Goal: Task Accomplishment & Management: Complete application form

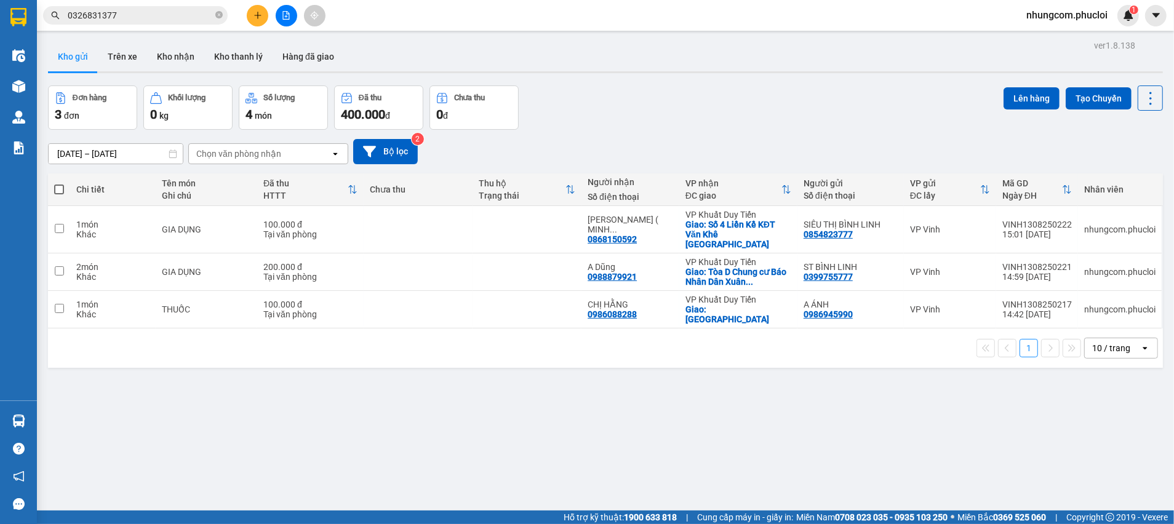
click at [219, 22] on span at bounding box center [218, 16] width 7 height 14
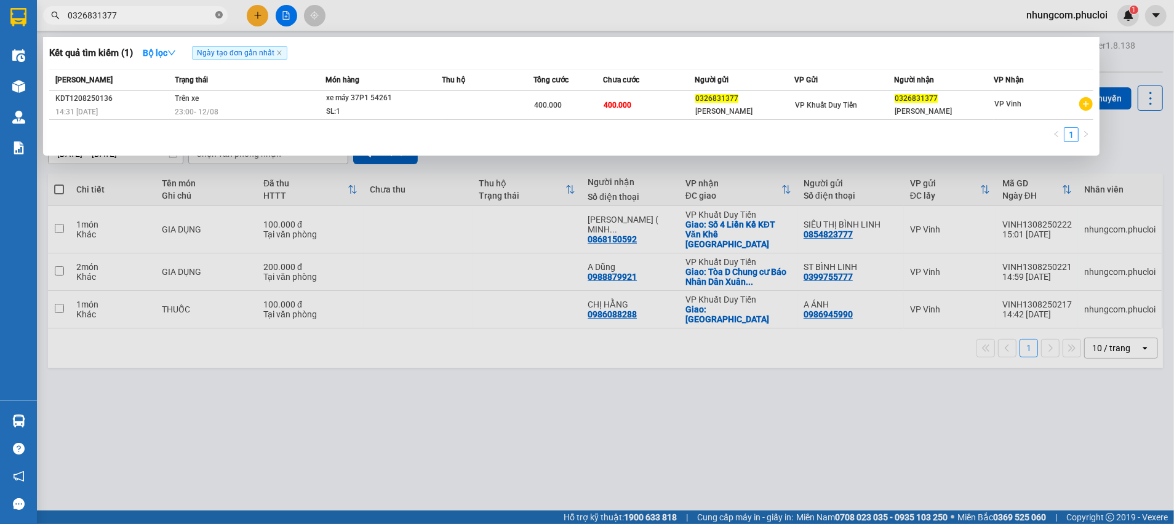
click at [218, 17] on icon "close-circle" at bounding box center [218, 14] width 7 height 7
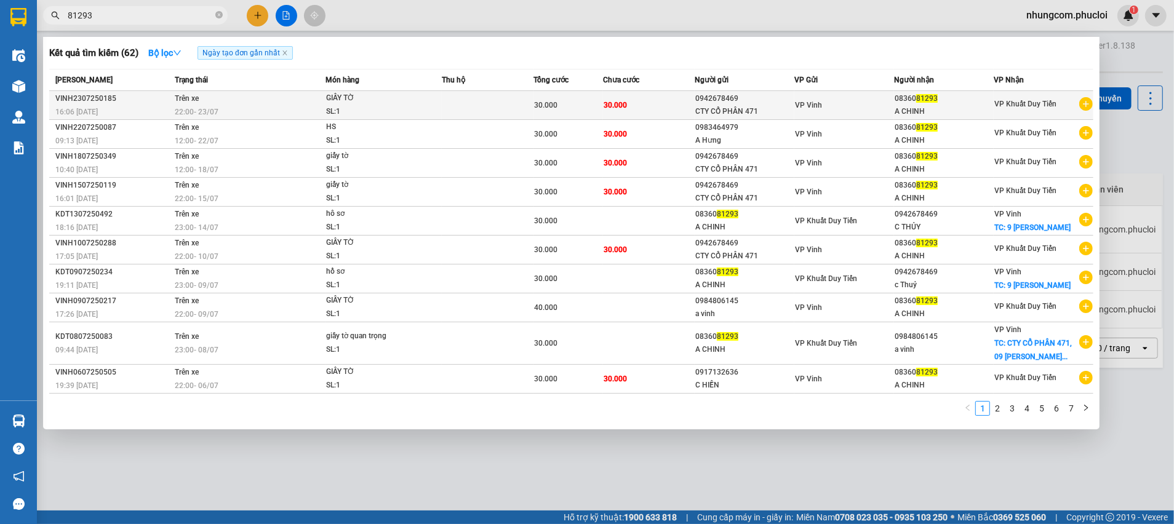
type input "81293"
click at [765, 106] on div "CTY CỔ PHẦN 471" at bounding box center [744, 111] width 98 height 13
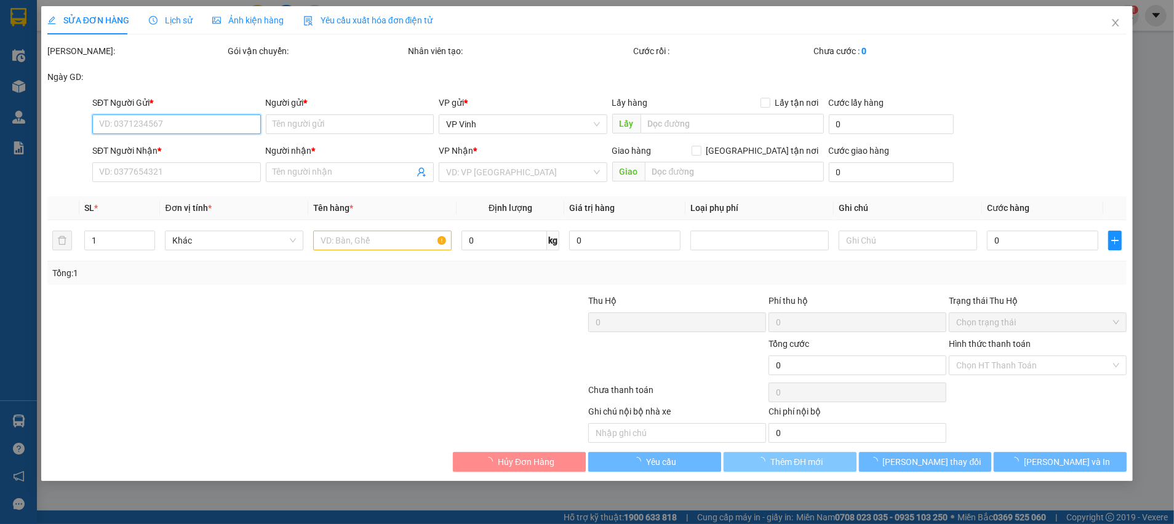
type input "0942678469"
type input "CTY CỔ PHẦN 471"
type input "0836081293"
type input "A CHINH"
type input "30.000"
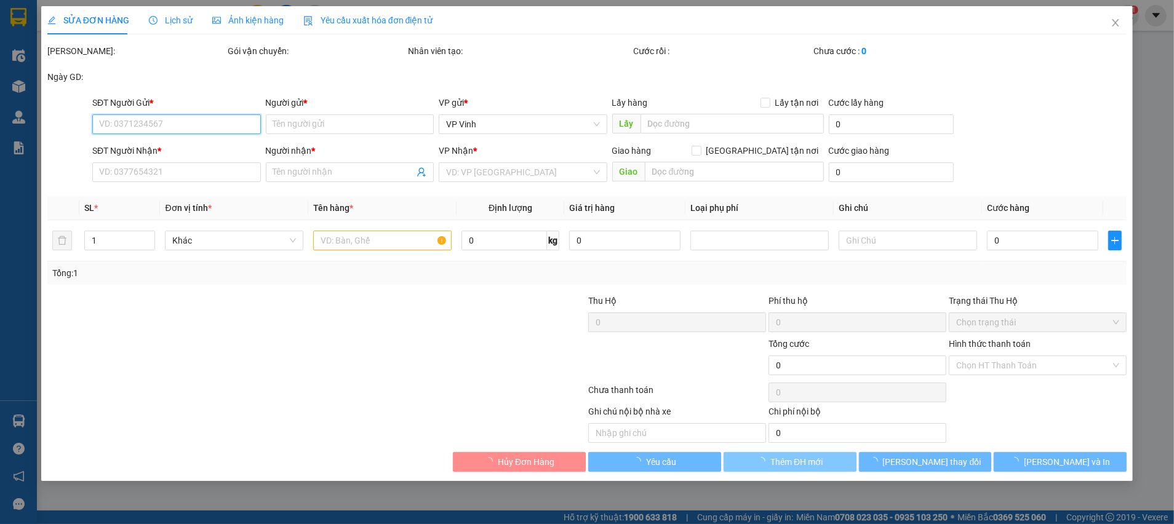
type input "30.000"
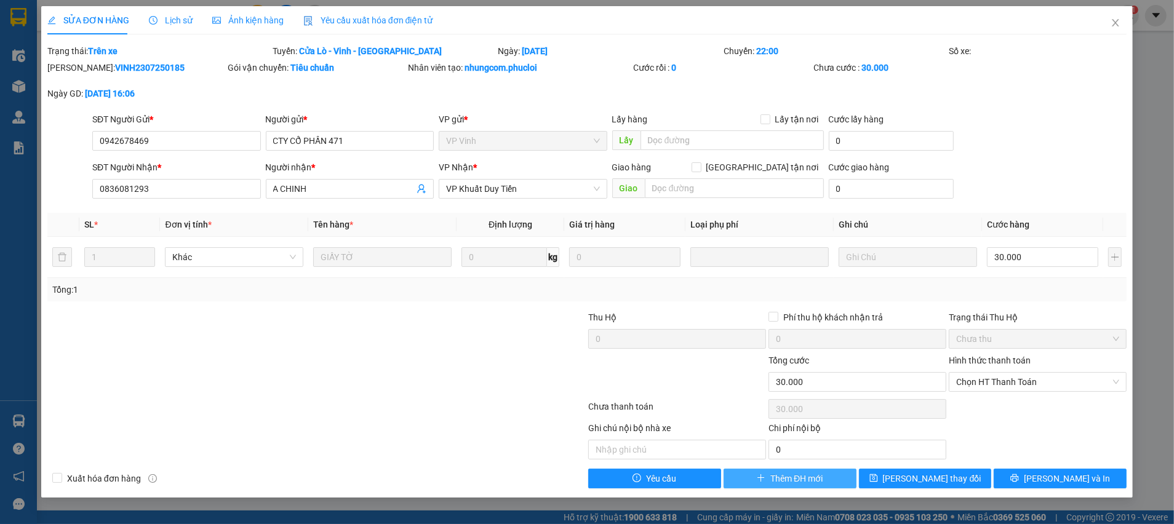
click at [786, 473] on span "Thêm ĐH mới" at bounding box center [796, 479] width 52 height 14
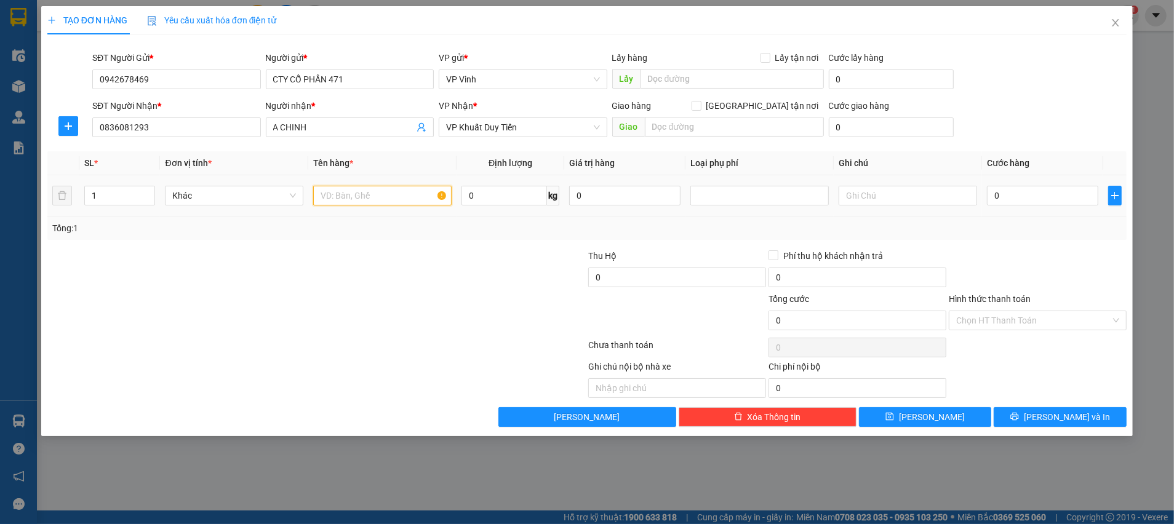
click at [382, 196] on input "text" at bounding box center [382, 196] width 138 height 20
type input "GIẤY TỜ"
click at [1019, 209] on td "0" at bounding box center [1042, 195] width 121 height 41
click at [1020, 201] on input "0" at bounding box center [1042, 196] width 111 height 20
type input "3"
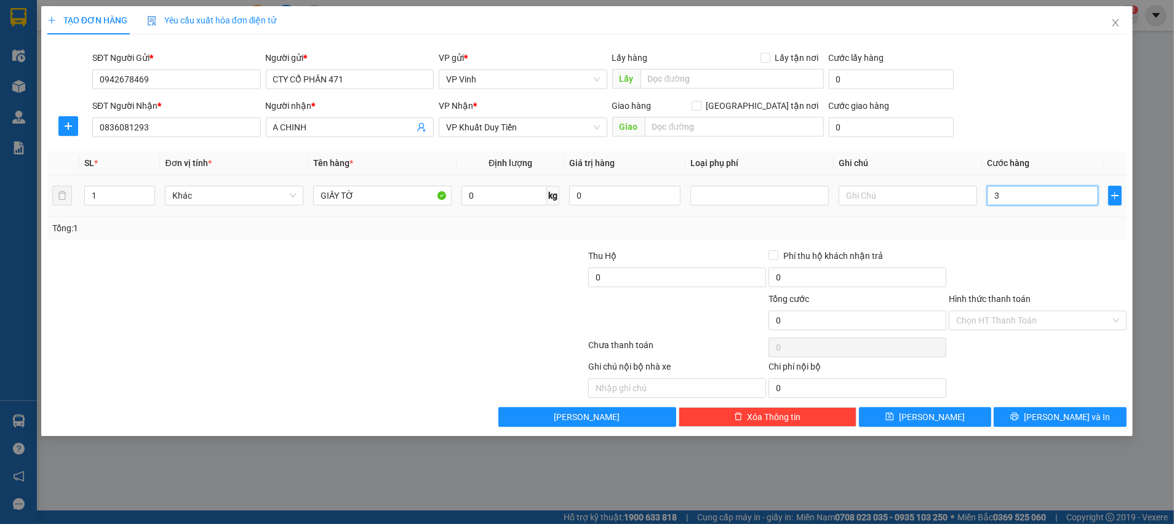
type input "3"
type input "30"
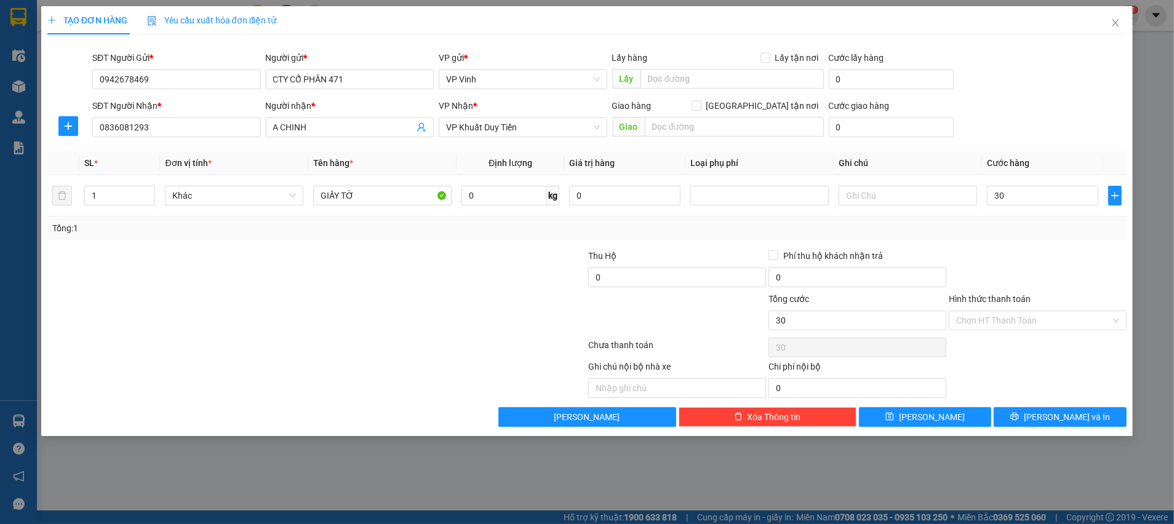
type input "30.000"
click at [1016, 360] on div "Ghi chú nội bộ nhà xe Chi phí nội bộ 0" at bounding box center [586, 379] width 1081 height 38
click at [1019, 408] on button "[PERSON_NAME] và In" at bounding box center [1059, 417] width 133 height 20
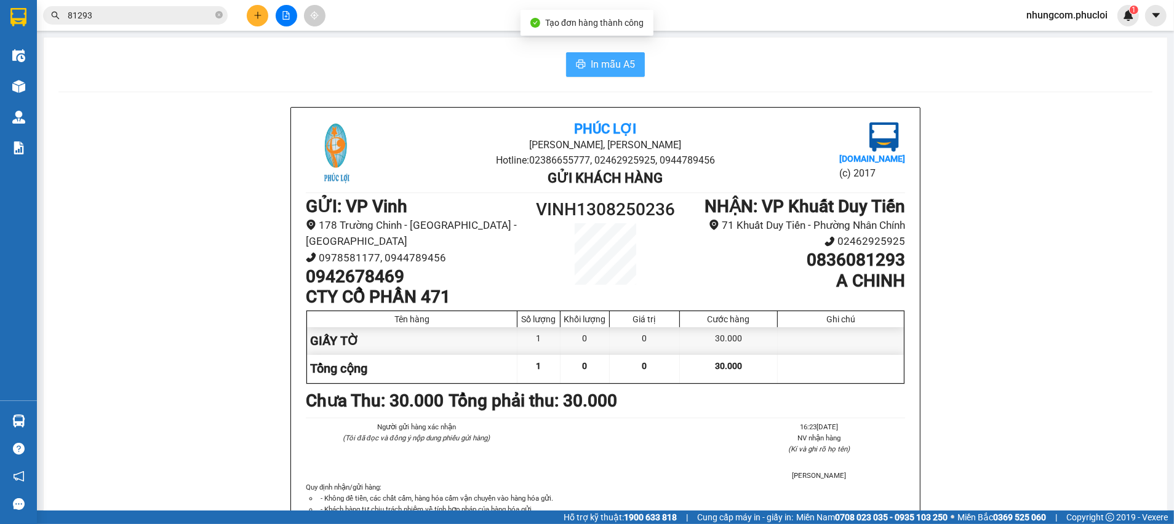
click at [578, 65] on button "In mẫu A5" at bounding box center [605, 64] width 79 height 25
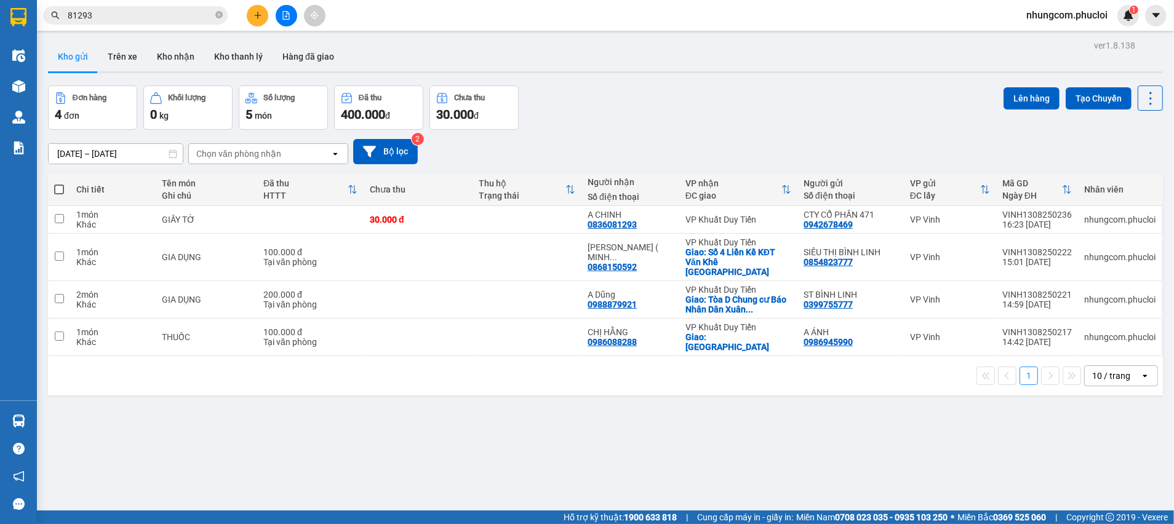
click at [768, 75] on div "ver 1.8.138 Kho gửi Trên xe Kho nhận Kho thanh [PERSON_NAME] đã giao Đơn hàng 4…" at bounding box center [605, 299] width 1124 height 524
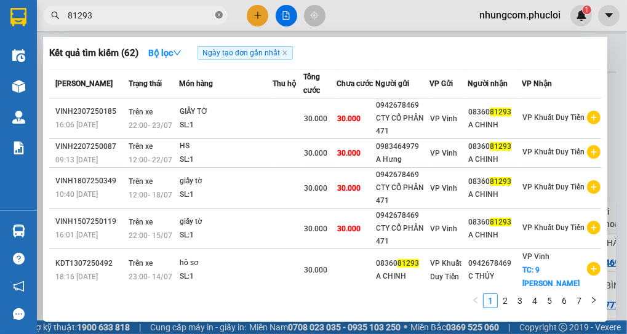
click at [218, 18] on icon "close-circle" at bounding box center [218, 14] width 7 height 7
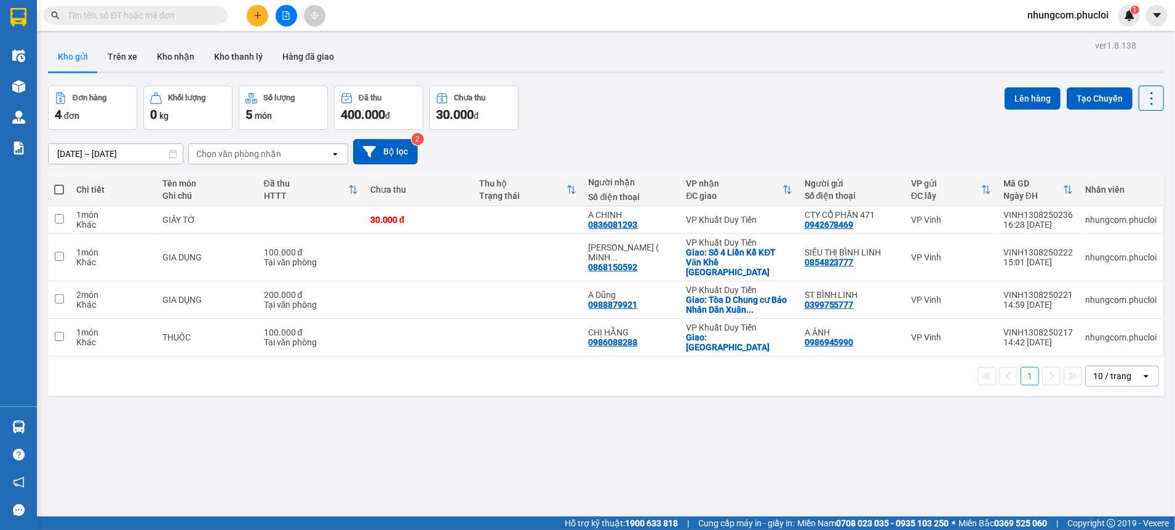
click at [196, 17] on input "text" at bounding box center [140, 16] width 145 height 14
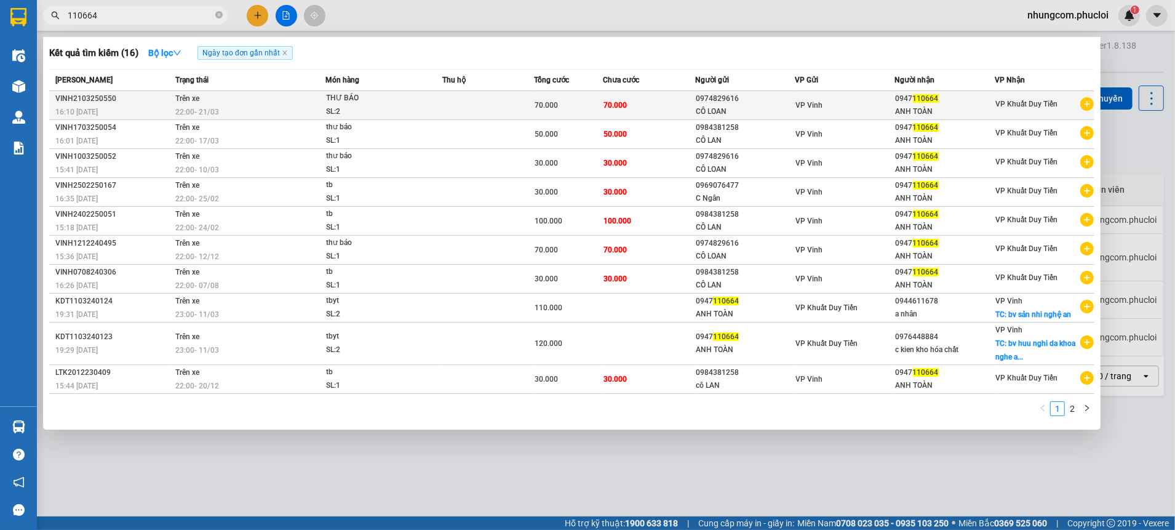
type input "110664"
click at [752, 106] on div "CÔ LOAN" at bounding box center [745, 111] width 98 height 13
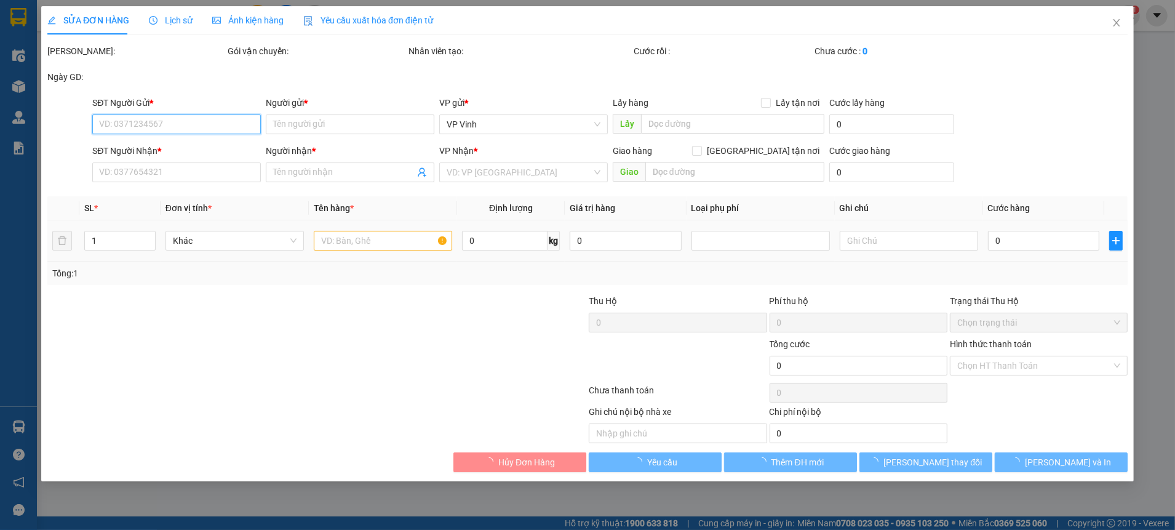
type input "0974829616"
type input "CÔ LOAN"
type input "0947110664"
type input "ANH TOÀN"
type input "70.000"
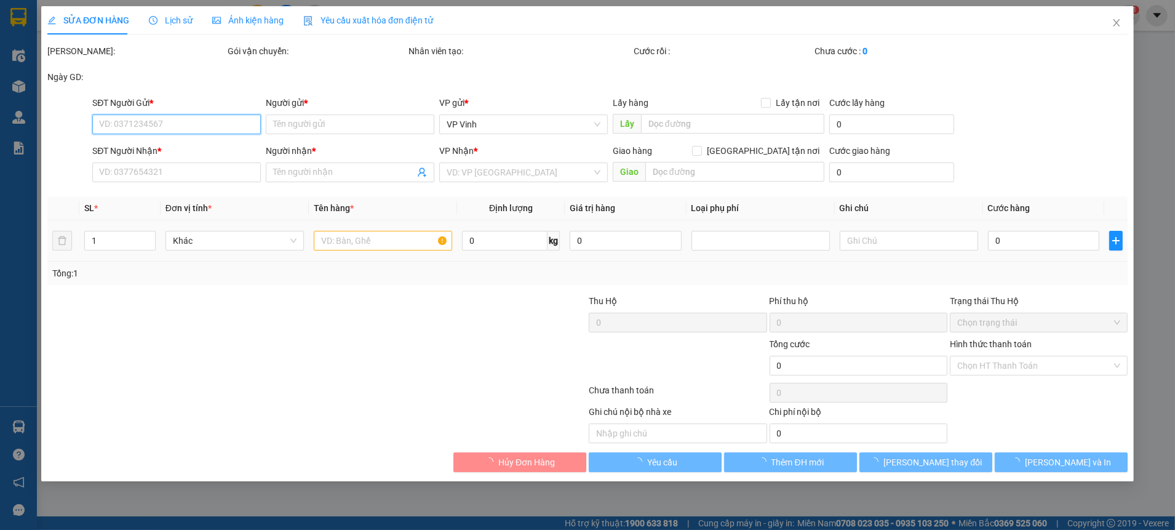
type input "70.000"
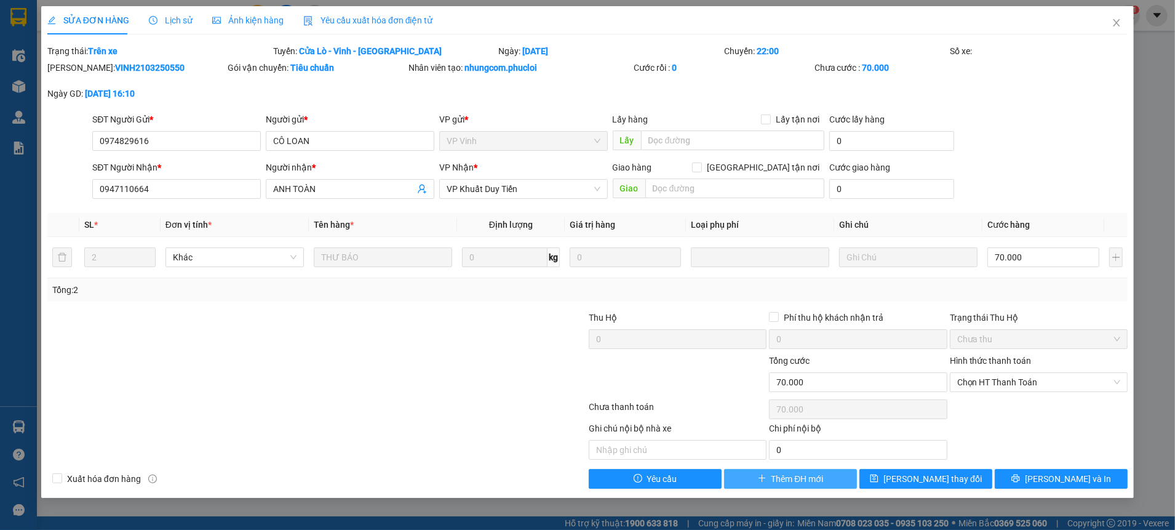
click at [776, 479] on span "Thêm ĐH mới" at bounding box center [797, 479] width 52 height 14
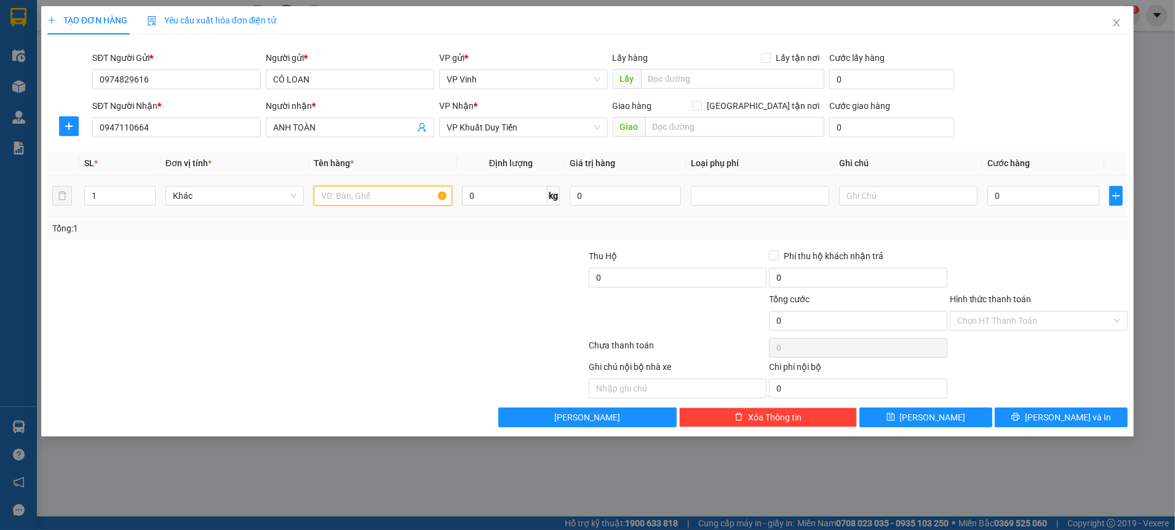
click at [360, 199] on input "text" at bounding box center [383, 196] width 138 height 20
type input "THƯ BÁO"
click at [996, 204] on input "0" at bounding box center [1042, 196] width 111 height 20
type input "3"
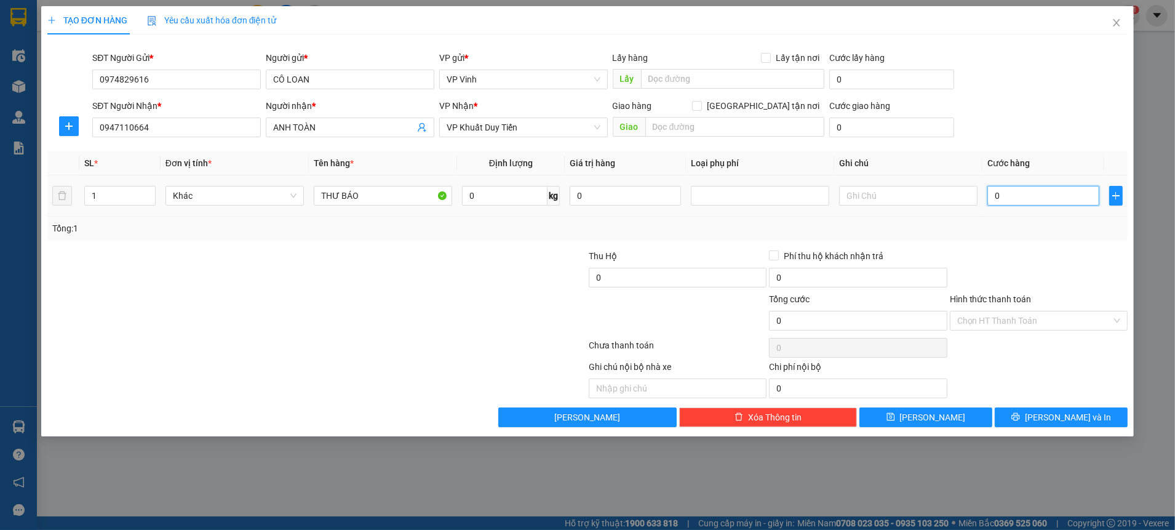
type input "3"
type input "30"
type input "30.000"
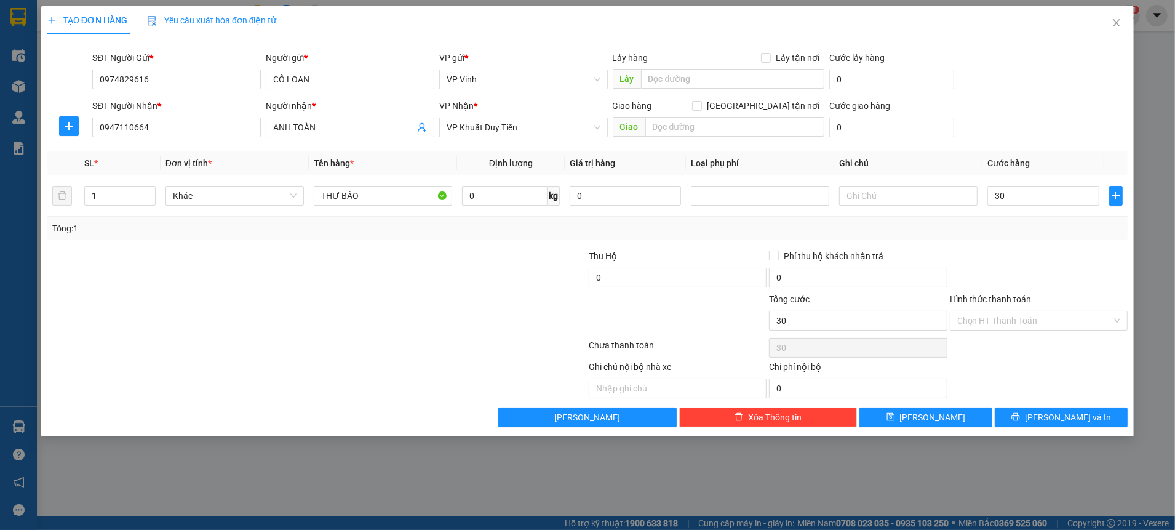
type input "30.000"
click at [1035, 426] on div "TẠO ĐƠN HÀNG Yêu cầu xuất hóa đơn điện tử Transit Pickup Surcharge Ids Transit …" at bounding box center [587, 221] width 1092 height 430
click at [1075, 416] on span "[PERSON_NAME] và In" at bounding box center [1068, 417] width 86 height 14
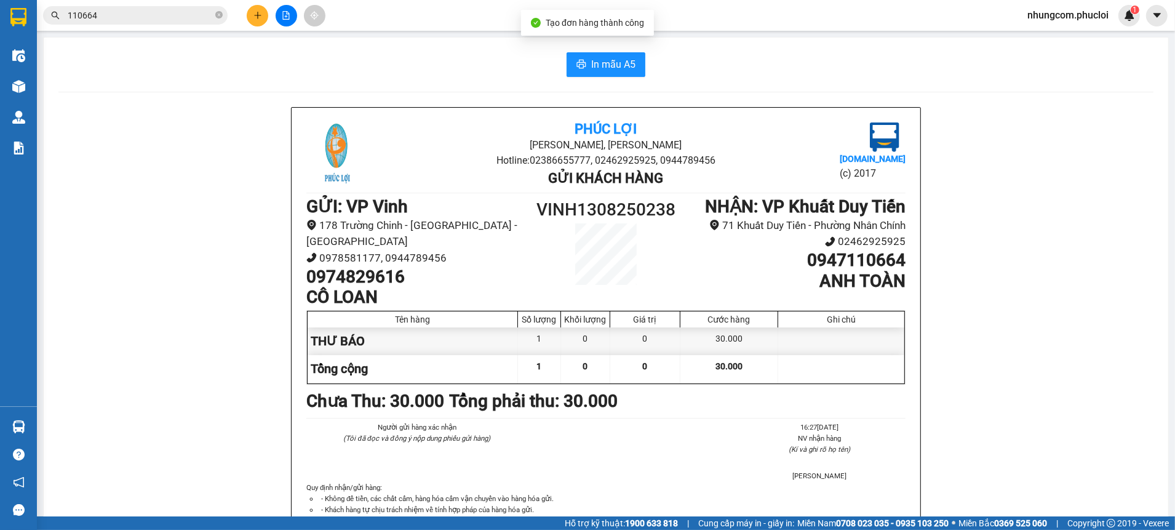
click at [554, 66] on div "In mẫu A5" at bounding box center [605, 64] width 1095 height 25
click at [593, 69] on span "In mẫu A5" at bounding box center [613, 64] width 44 height 15
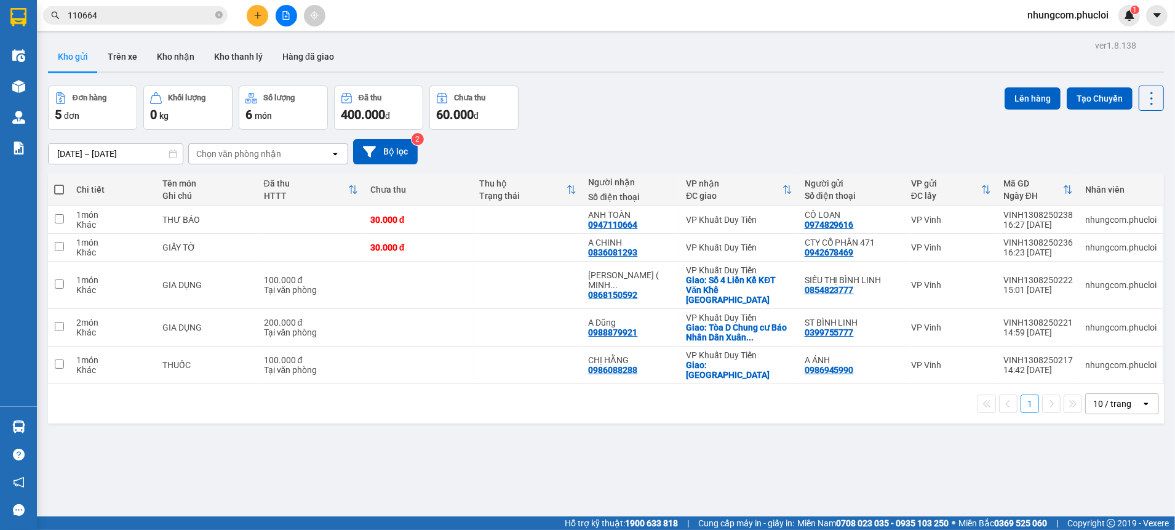
click at [451, 442] on div "ver 1.8.138 Kho gửi Trên xe Kho nhận Kho thanh [PERSON_NAME] đã giao Đơn hàng 5…" at bounding box center [606, 302] width 1126 height 530
click at [386, 467] on div "ver 1.8.138 Kho gửi Trên xe Kho nhận Kho thanh [PERSON_NAME] đã giao Đơn hàng 5…" at bounding box center [606, 302] width 1126 height 530
click at [675, 126] on div "Đơn hàng 5 đơn Khối lượng 0 kg Số lượng 6 món Đã thu 400.000 đ Chưa thu 60.000 …" at bounding box center [606, 107] width 1116 height 44
click at [407, 424] on div "ver 1.8.138 Kho gửi Trên xe Kho nhận Kho thanh [PERSON_NAME] đã giao Đơn hàng 5…" at bounding box center [606, 302] width 1126 height 530
click at [219, 15] on icon "close-circle" at bounding box center [218, 14] width 7 height 7
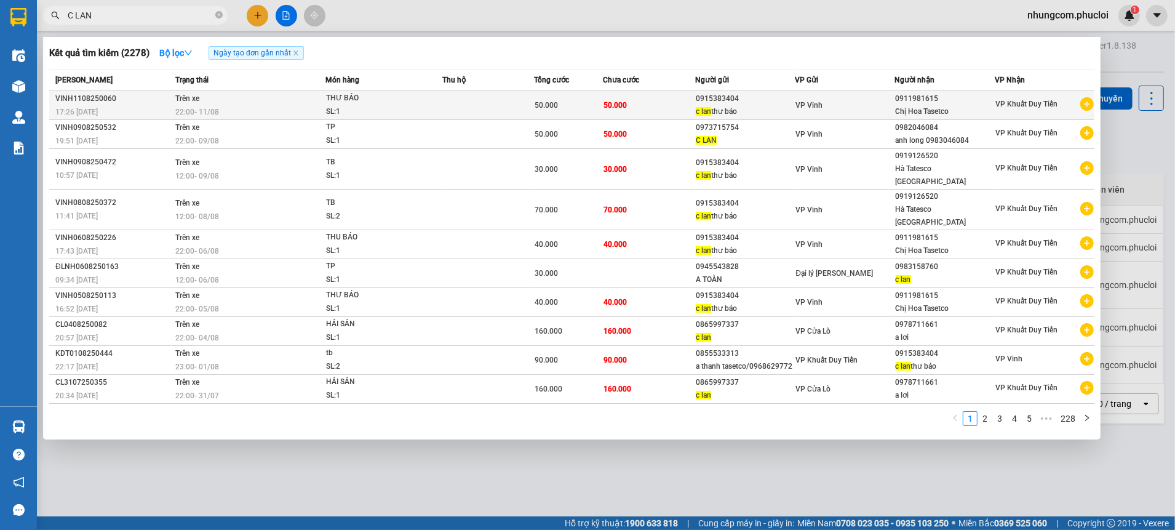
type input "C LAN"
click at [621, 109] on span "50.000" at bounding box center [615, 105] width 23 height 10
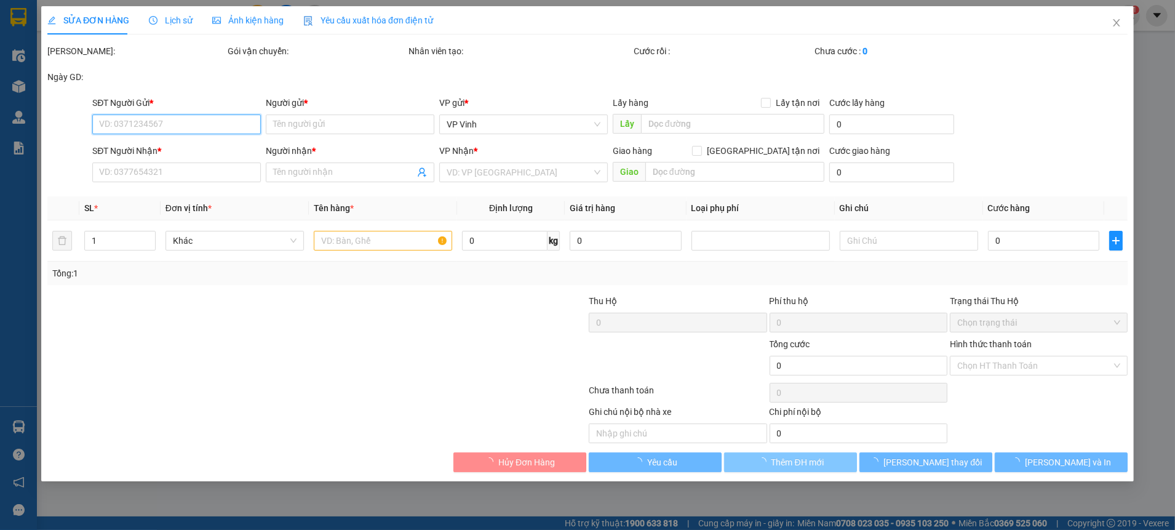
type input "0915383404"
type input "c lan thư báo"
type input "0911981615"
type input "Chị Hoa Tasetco"
type input "50.000"
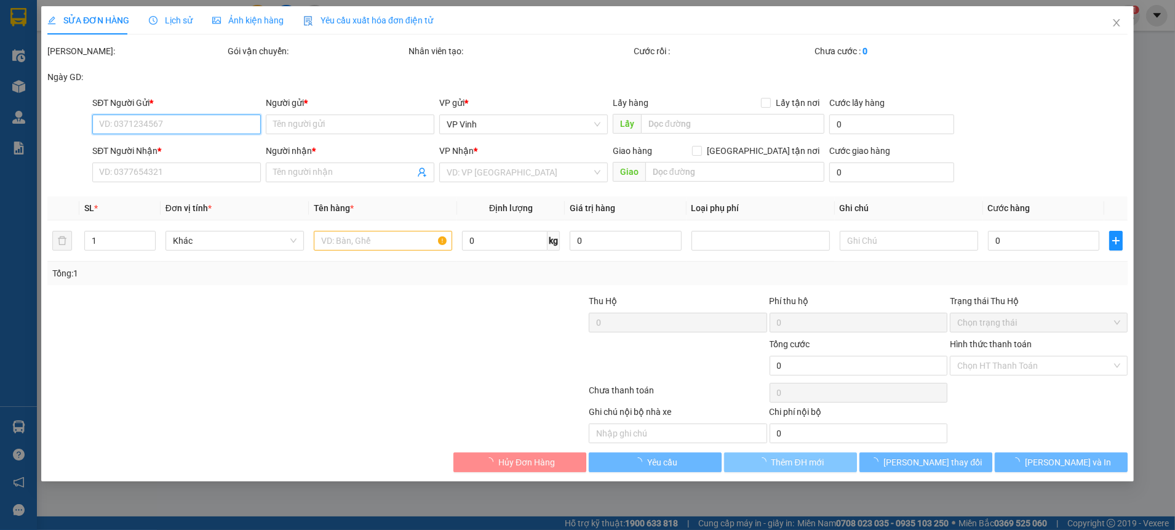
type input "50.000"
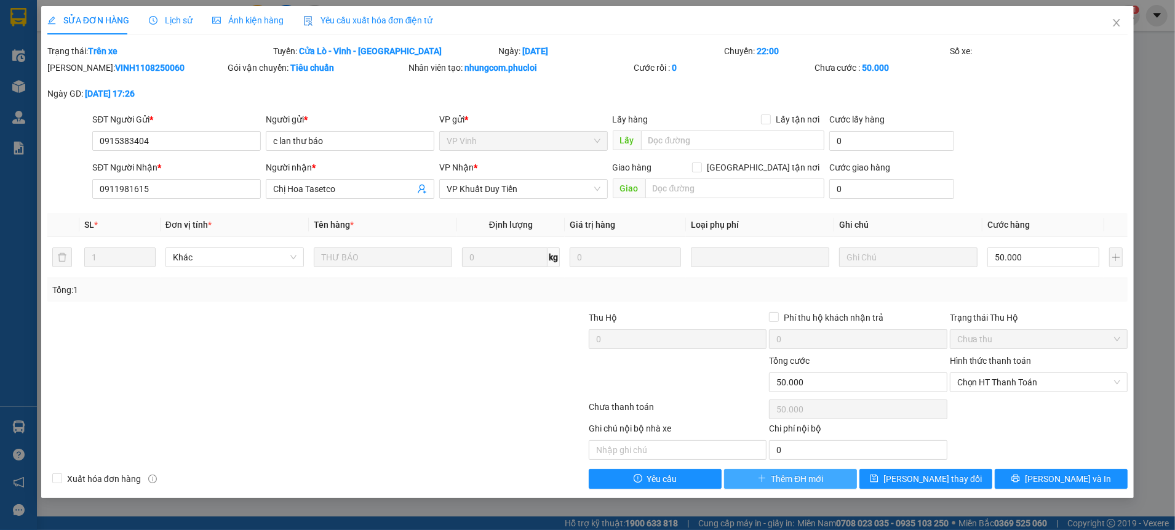
click at [786, 477] on span "Thêm ĐH mới" at bounding box center [797, 479] width 52 height 14
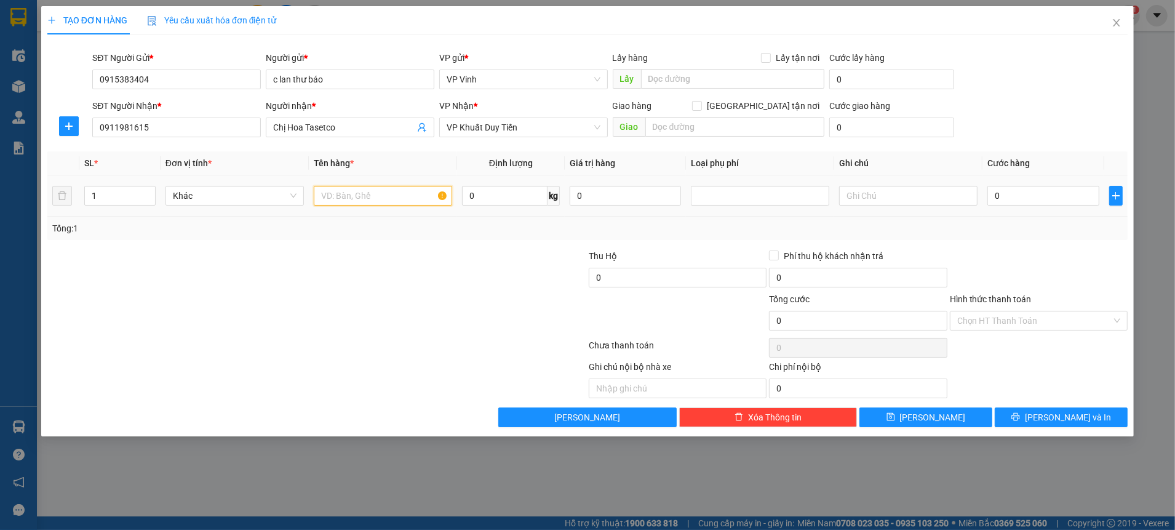
click at [400, 204] on input "text" at bounding box center [383, 196] width 138 height 20
type input "THƯ BÁO"
click at [1052, 199] on input "0" at bounding box center [1042, 196] width 111 height 20
click at [1009, 221] on div "Tổng: 1" at bounding box center [587, 228] width 1070 height 14
click at [1052, 417] on span "[PERSON_NAME] và In" at bounding box center [1068, 417] width 86 height 14
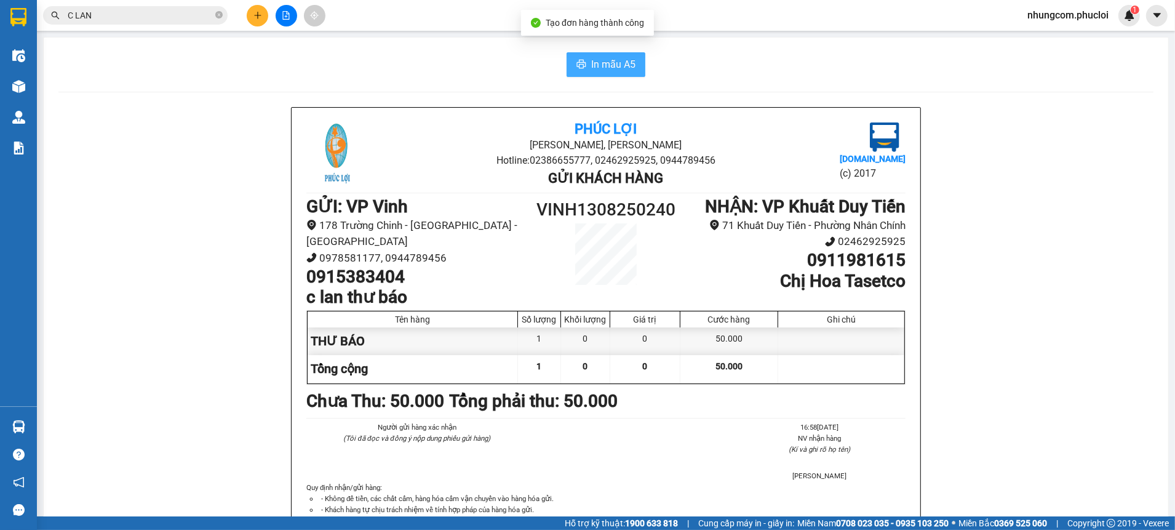
click at [627, 65] on span "In mẫu A5" at bounding box center [613, 64] width 44 height 15
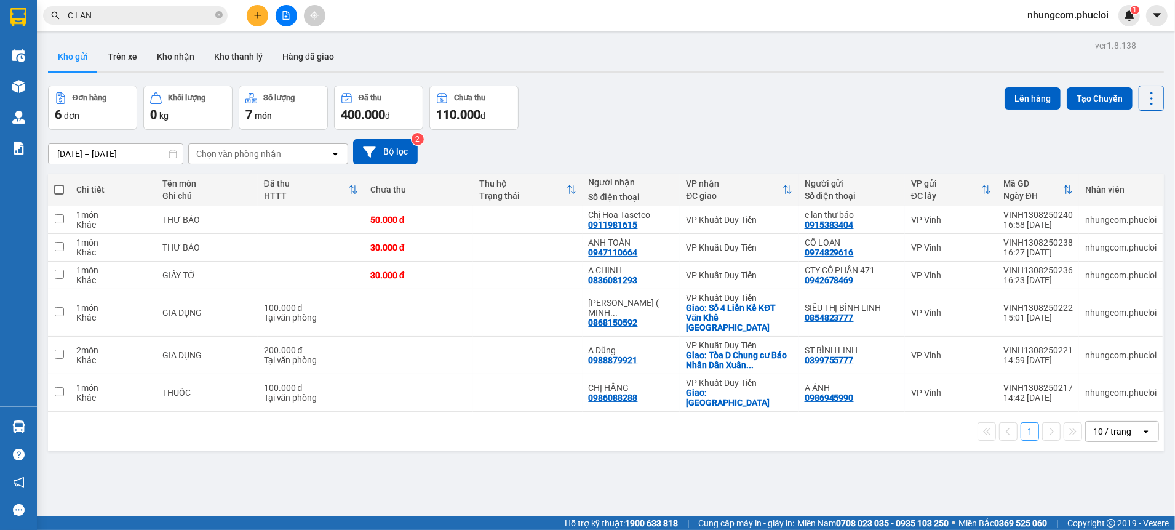
click at [213, 15] on span "C LAN" at bounding box center [135, 15] width 185 height 18
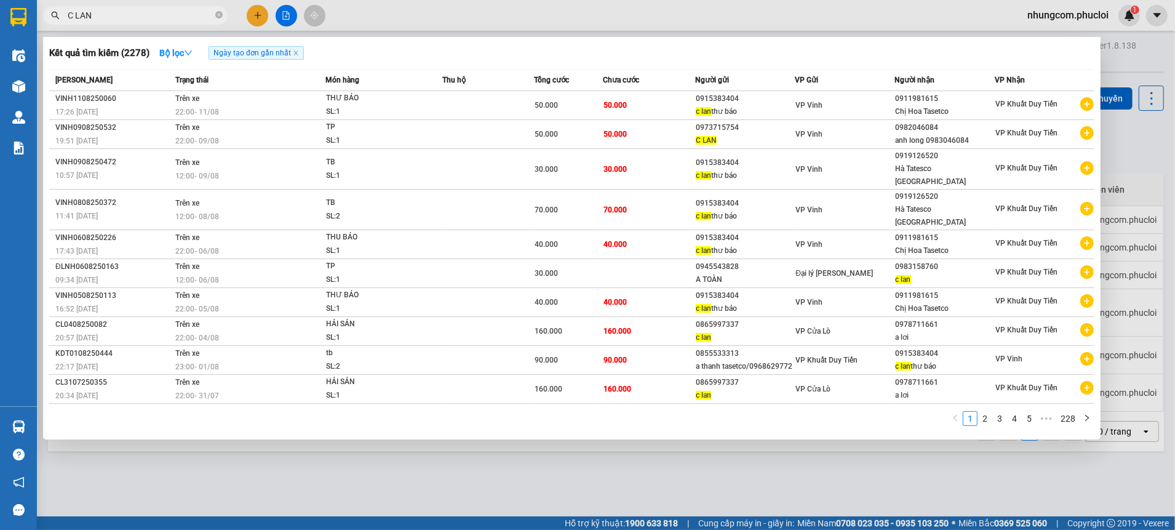
click at [185, 18] on input "C LAN" at bounding box center [140, 16] width 145 height 14
click at [217, 18] on icon "close-circle" at bounding box center [218, 14] width 7 height 7
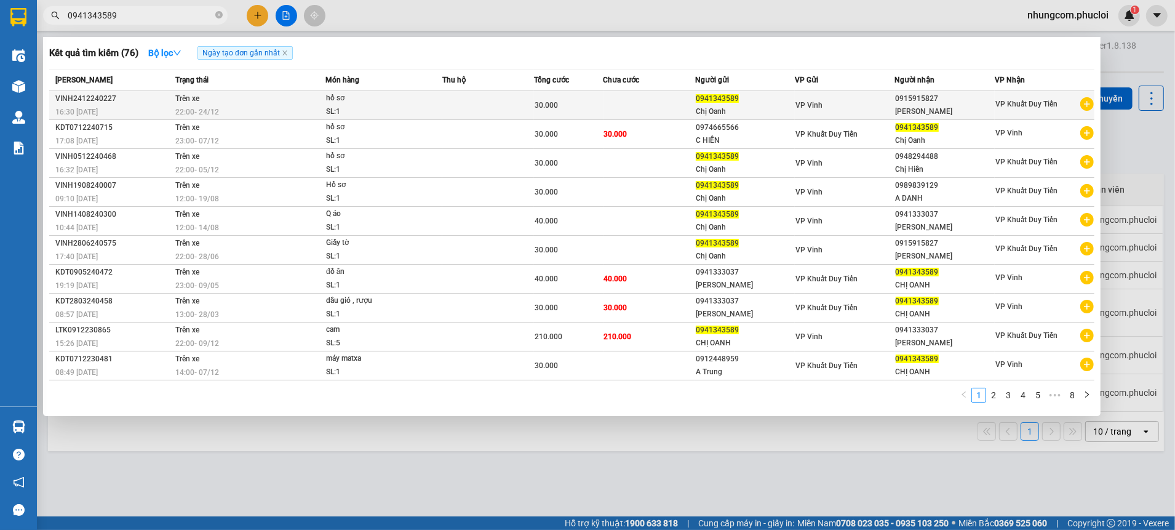
type input "0941343589"
click at [770, 113] on div "Chị Oanh" at bounding box center [745, 111] width 98 height 13
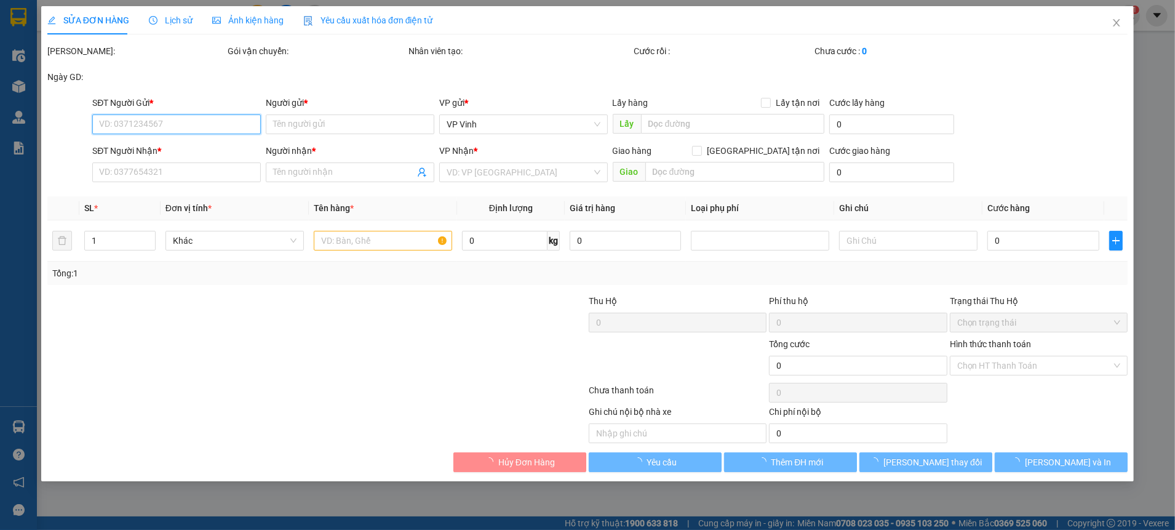
type input "0941343589"
type input "Chị Oanh"
type input "0915915827"
type input "[PERSON_NAME]"
type input "30.000"
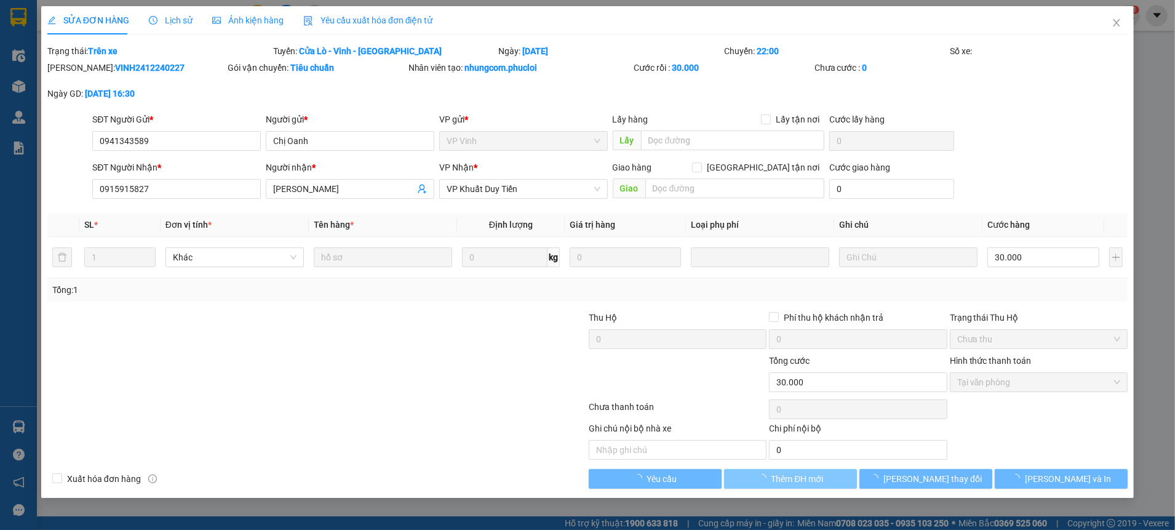
click at [775, 482] on span "Thêm ĐH mới" at bounding box center [797, 479] width 52 height 14
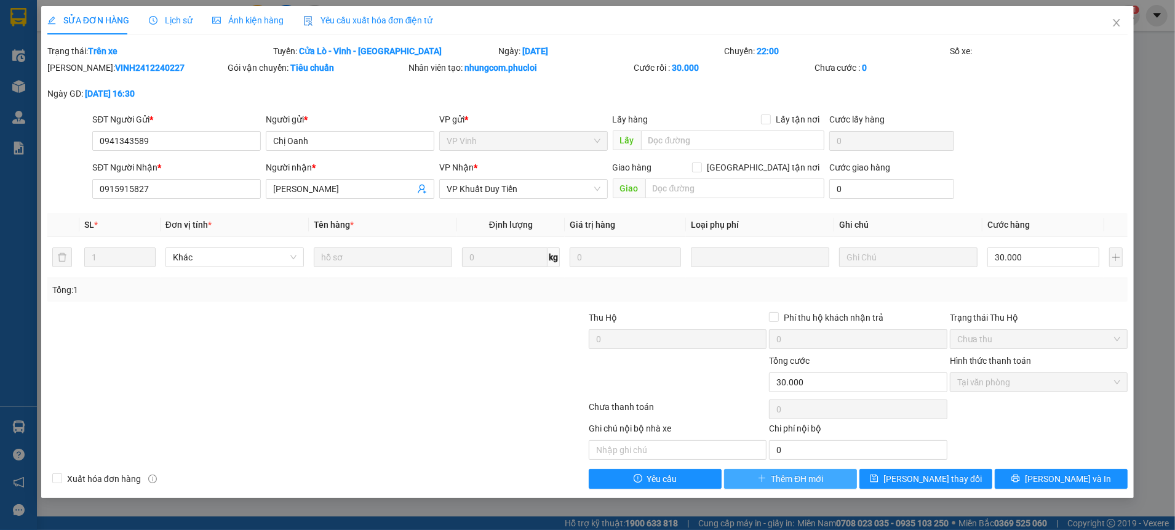
click at [773, 482] on span "Thêm ĐH mới" at bounding box center [797, 479] width 52 height 14
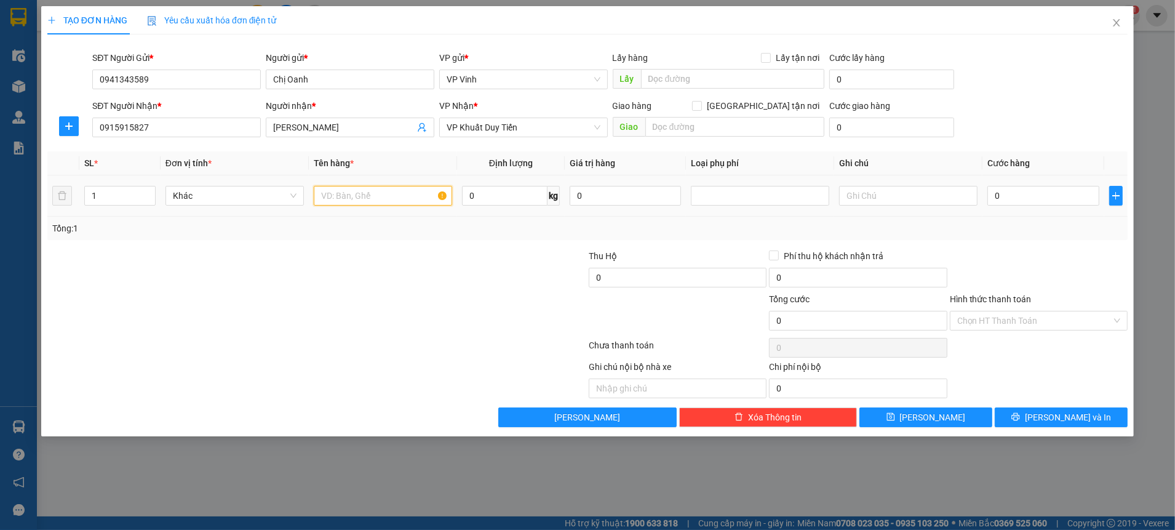
click at [367, 197] on input "text" at bounding box center [383, 196] width 138 height 20
type input "HỒ SƠ"
click at [996, 196] on input "0" at bounding box center [1042, 196] width 111 height 20
drag, startPoint x: 1009, startPoint y: 235, endPoint x: 1018, endPoint y: 301, distance: 66.4
click at [1010, 236] on div "Tổng: 1" at bounding box center [587, 228] width 1080 height 23
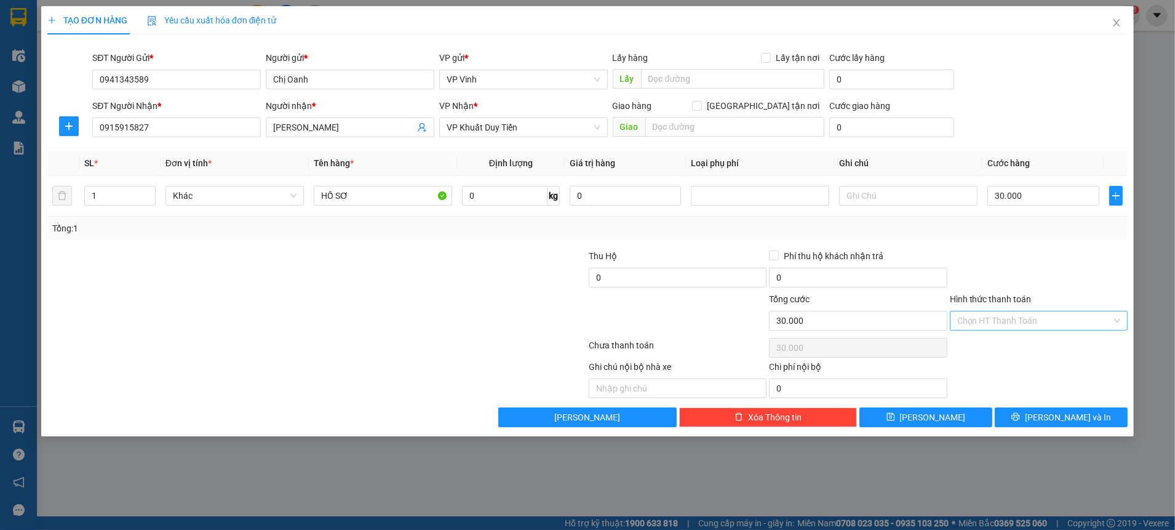
click at [1019, 316] on input "Hình thức thanh toán" at bounding box center [1034, 320] width 154 height 18
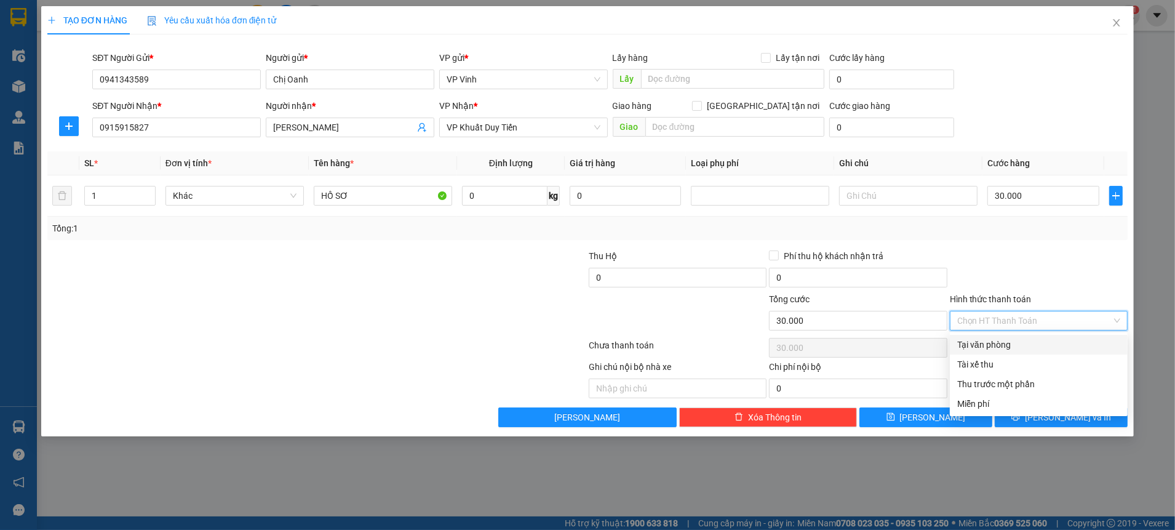
click at [1012, 342] on div "Tại văn phòng" at bounding box center [1038, 345] width 163 height 14
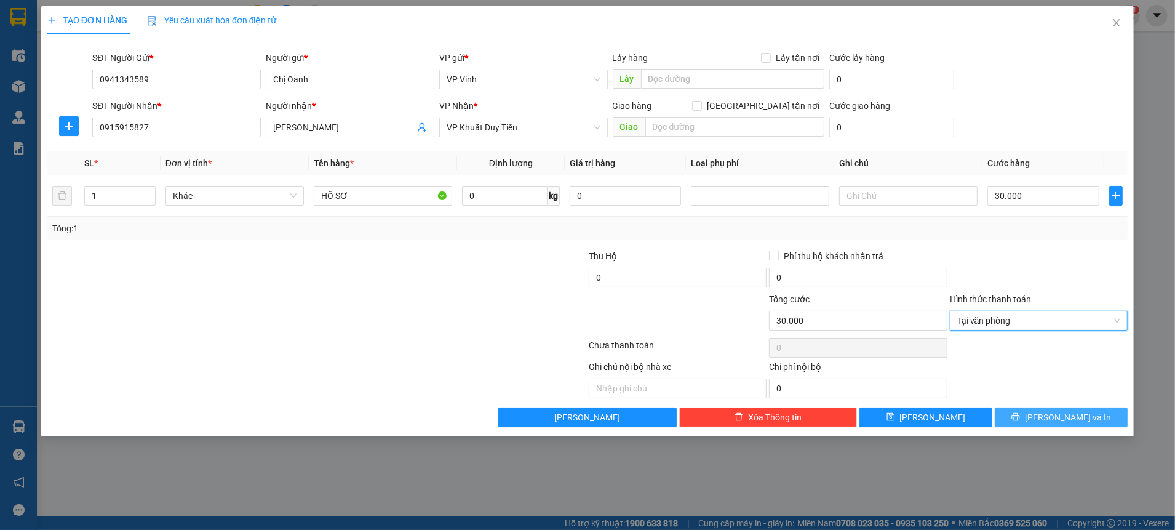
click at [1026, 417] on button "[PERSON_NAME] và In" at bounding box center [1061, 417] width 133 height 20
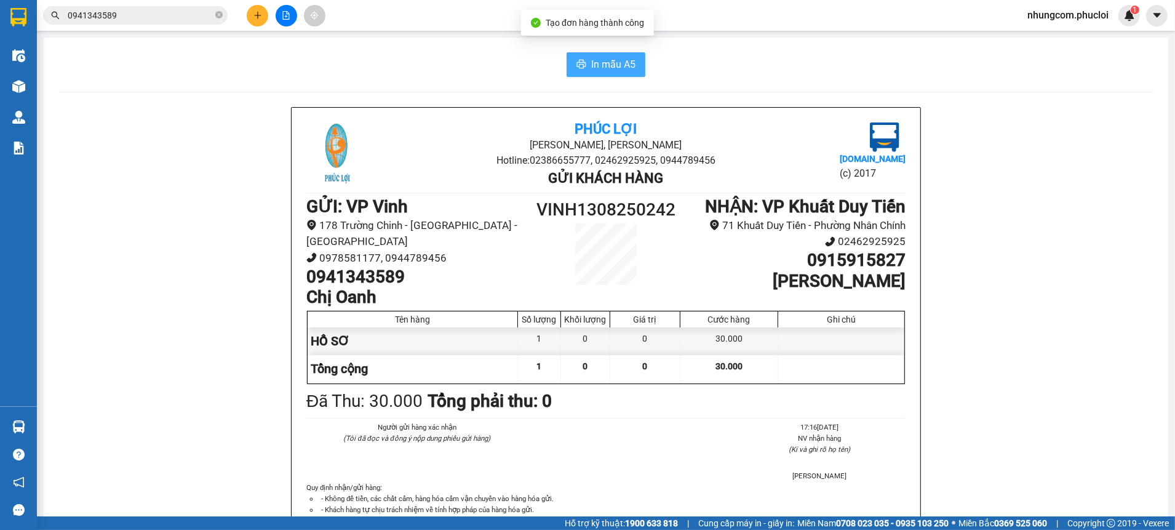
click at [631, 66] on button "In mẫu A5" at bounding box center [605, 64] width 79 height 25
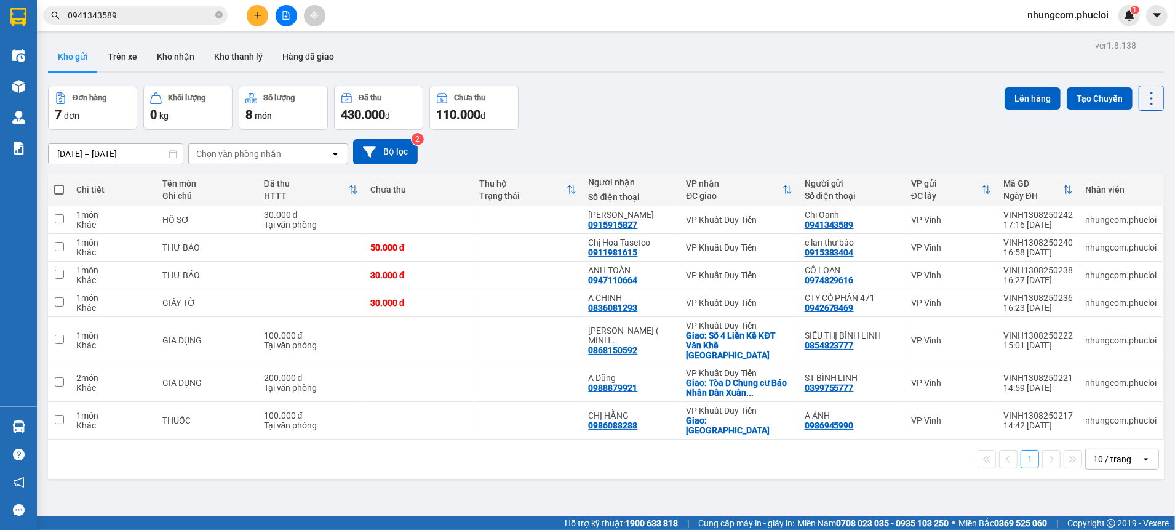
click at [860, 145] on div "[DATE] – [DATE] Press the down arrow key to interact with the calendar and sele…" at bounding box center [606, 151] width 1116 height 25
click at [750, 130] on div "[DATE] – [DATE] Press the down arrow key to interact with the calendar and sele…" at bounding box center [606, 152] width 1116 height 44
click at [749, 130] on div "[DATE] – [DATE] Press the down arrow key to interact with the calendar and sele…" at bounding box center [606, 152] width 1116 height 44
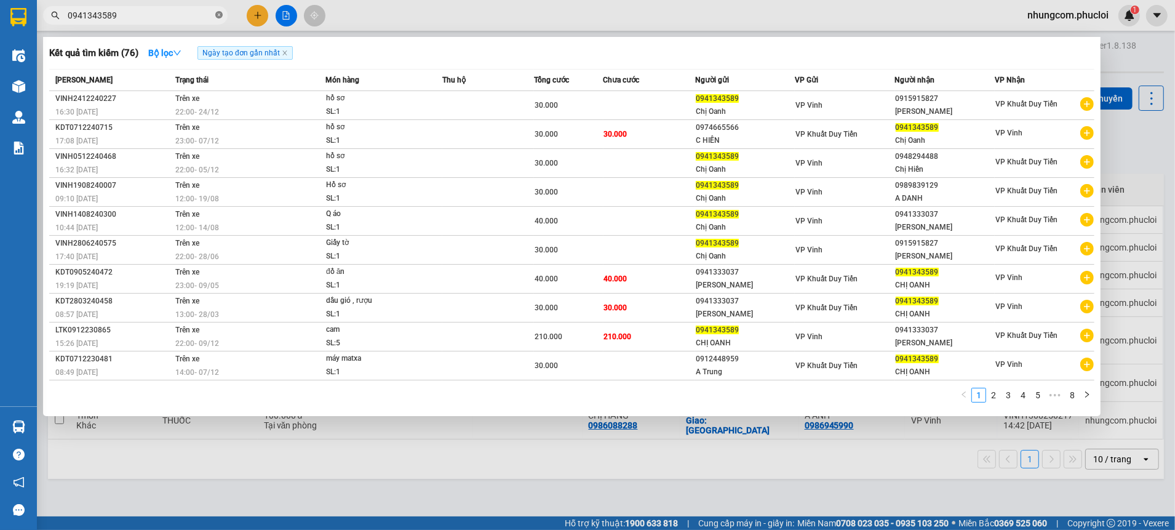
click at [216, 15] on icon "close-circle" at bounding box center [218, 14] width 7 height 7
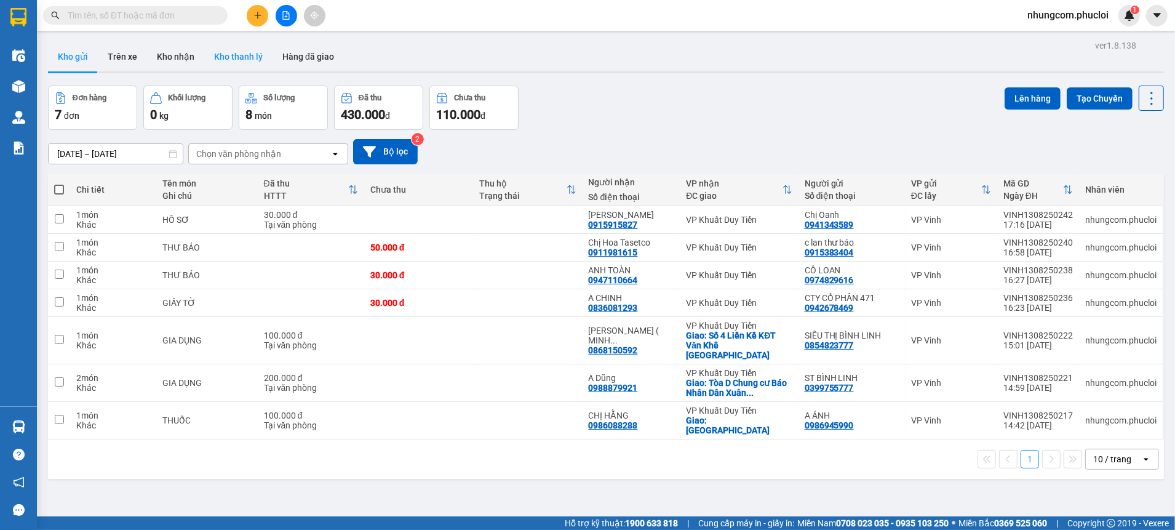
paste input "0373941274"
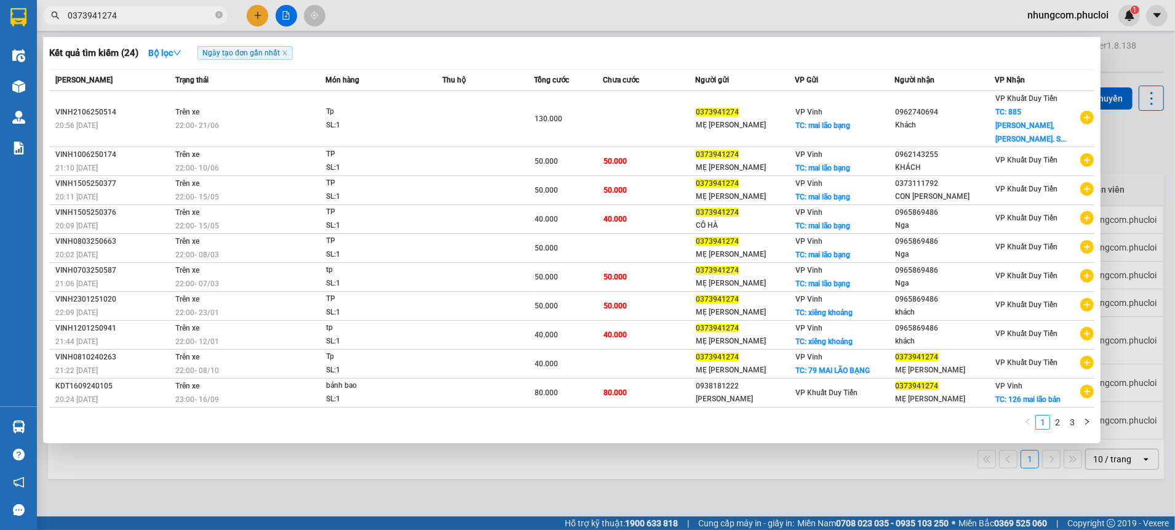
type input "0373941274"
drag, startPoint x: 1145, startPoint y: 135, endPoint x: 1138, endPoint y: 135, distance: 6.8
click at [1144, 135] on div at bounding box center [587, 265] width 1175 height 530
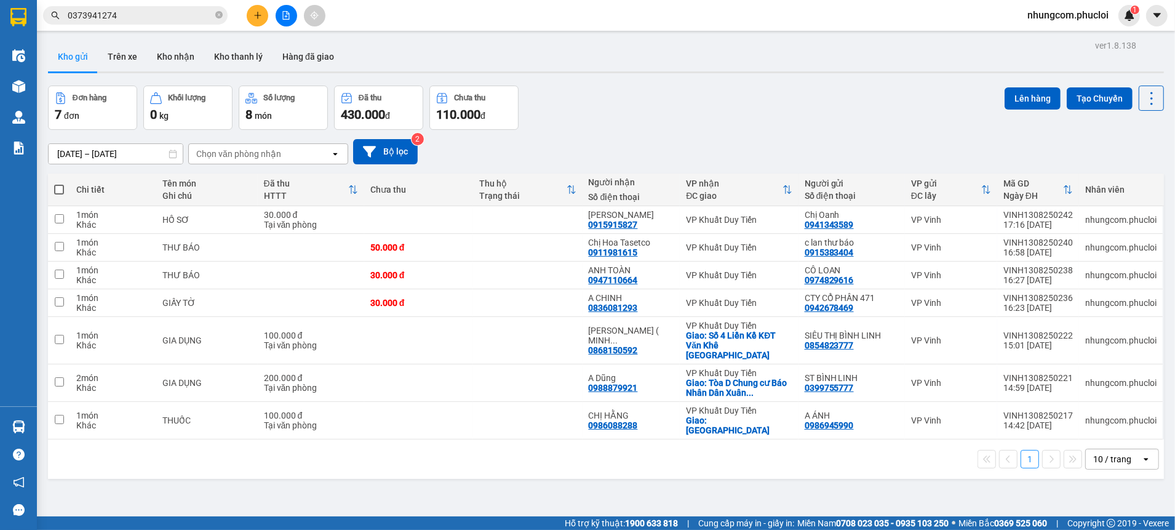
click at [691, 113] on div "Đơn hàng 7 đơn Khối lượng 0 kg Số lượng 8 món Đã thu 430.000 đ Chưa thu 110.000…" at bounding box center [606, 107] width 1116 height 44
drag, startPoint x: 661, startPoint y: 95, endPoint x: 563, endPoint y: 167, distance: 121.6
click at [661, 96] on div "Đơn hàng 7 đơn Khối lượng 0 kg Số lượng 8 món Đã thu 430.000 đ Chưa thu 110.000…" at bounding box center [606, 107] width 1116 height 44
click at [604, 124] on div "Đơn hàng 7 đơn Khối lượng 0 kg Số lượng 8 món Đã thu 430.000 đ Chưa thu 110.000…" at bounding box center [606, 107] width 1116 height 44
click at [274, 12] on div at bounding box center [286, 16] width 92 height 22
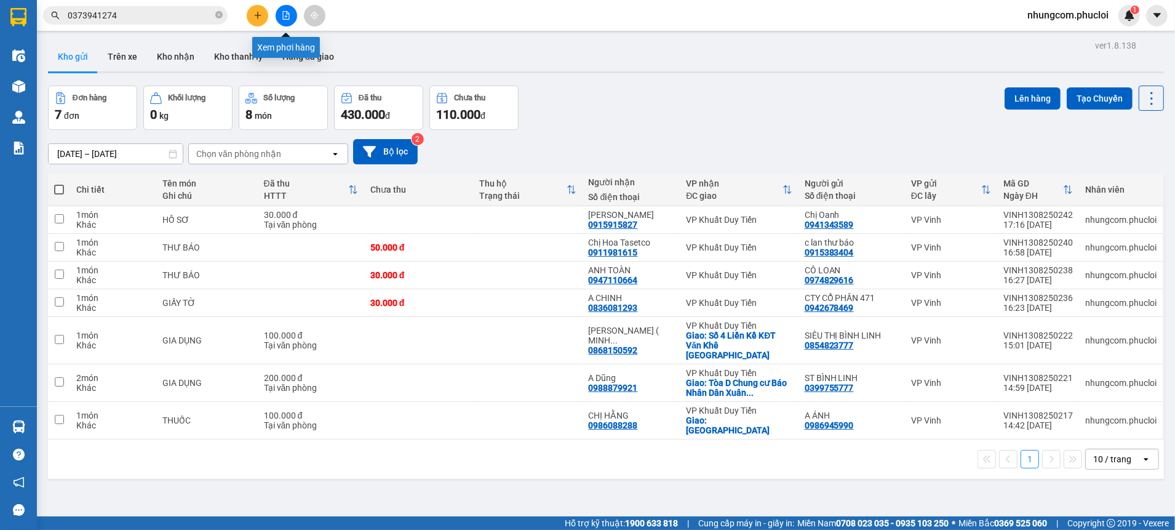
click at [279, 12] on button at bounding box center [287, 16] width 22 height 22
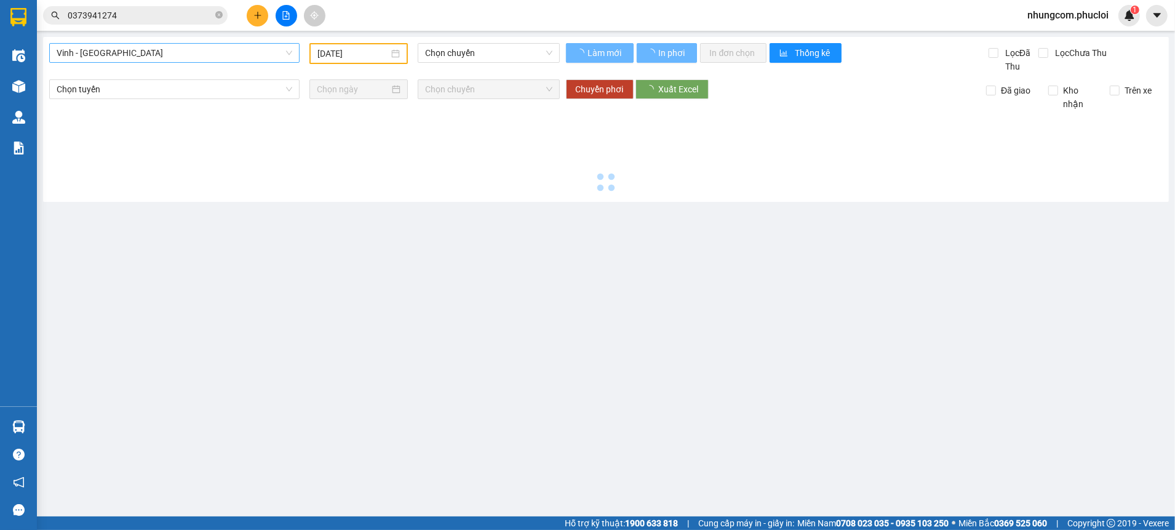
click at [121, 59] on span "Vinh - [GEOGRAPHIC_DATA]" at bounding box center [175, 53] width 236 height 18
type input "[DATE]"
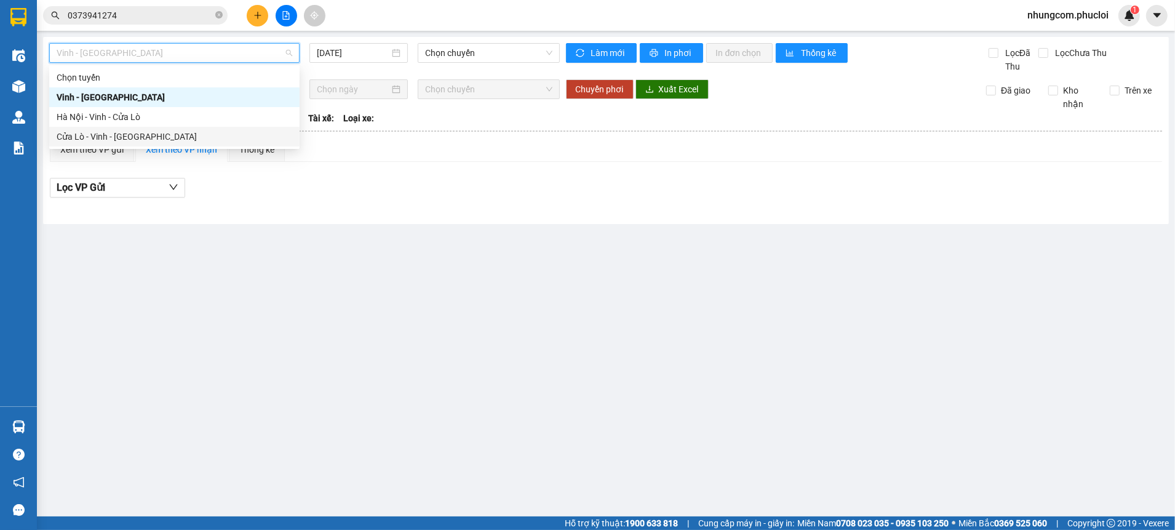
click at [105, 146] on div "Cửa Lò - Vinh - [GEOGRAPHIC_DATA]" at bounding box center [174, 137] width 250 height 20
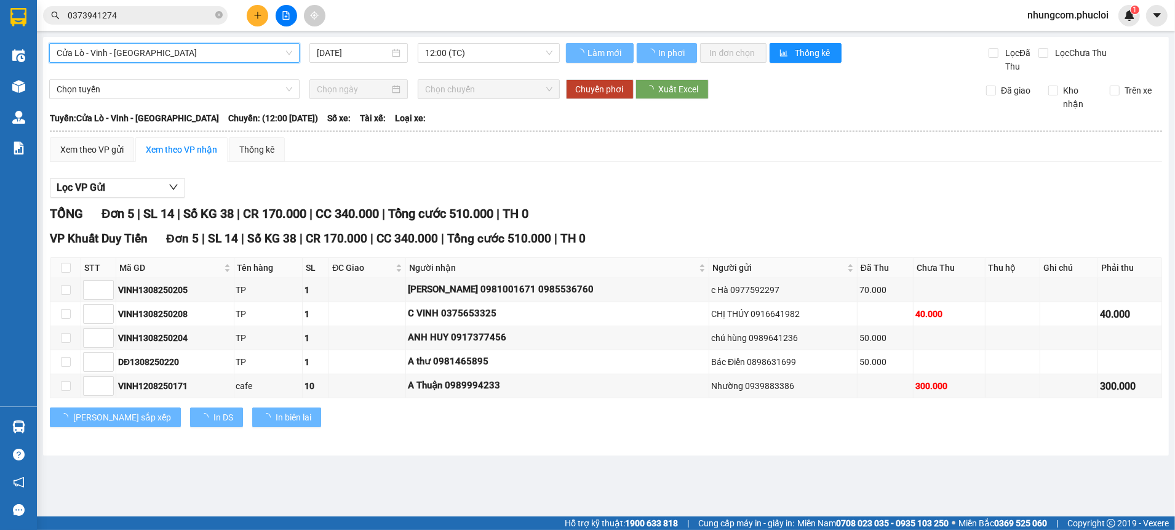
click at [349, 52] on input "[DATE]" at bounding box center [353, 53] width 73 height 14
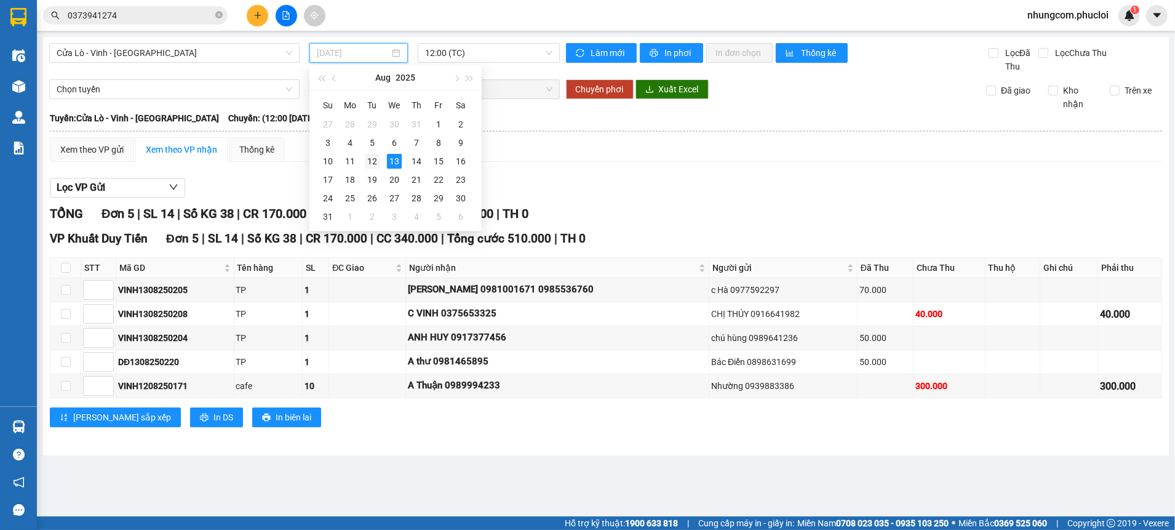
click at [376, 159] on div "12" at bounding box center [372, 161] width 15 height 15
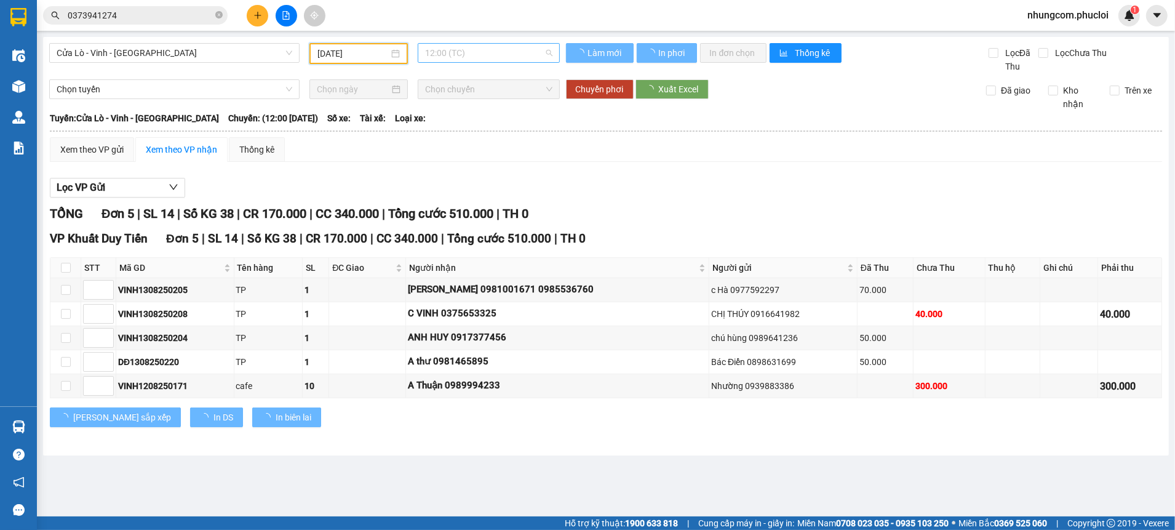
type input "[DATE]"
click at [482, 54] on span "12:00 (TC)" at bounding box center [488, 53] width 127 height 18
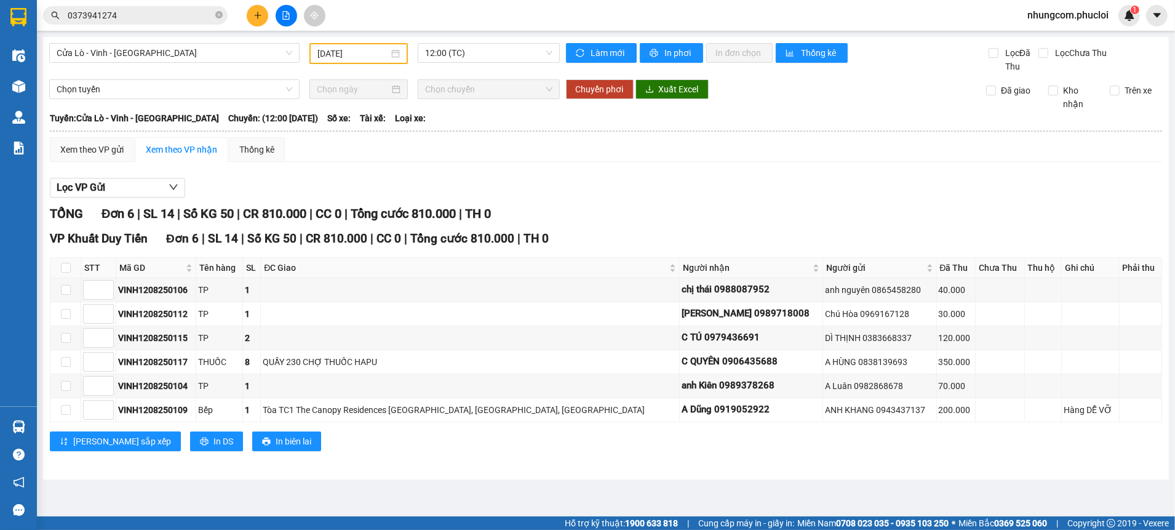
click at [470, 128] on body "Kết quả tìm kiếm ( 24 ) Bộ lọc Ngày tạo đơn gần nhất Mã ĐH Trạng thái Món hàng …" at bounding box center [587, 265] width 1175 height 530
click at [468, 60] on span "12:00 (TC)" at bounding box center [488, 53] width 127 height 18
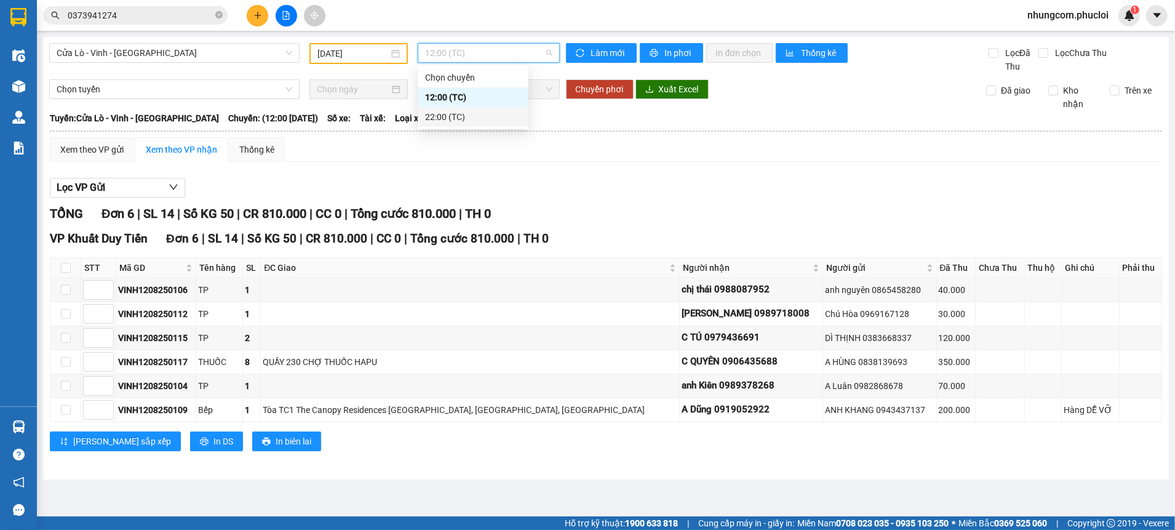
click at [451, 116] on div "22:00 (TC)" at bounding box center [473, 117] width 96 height 14
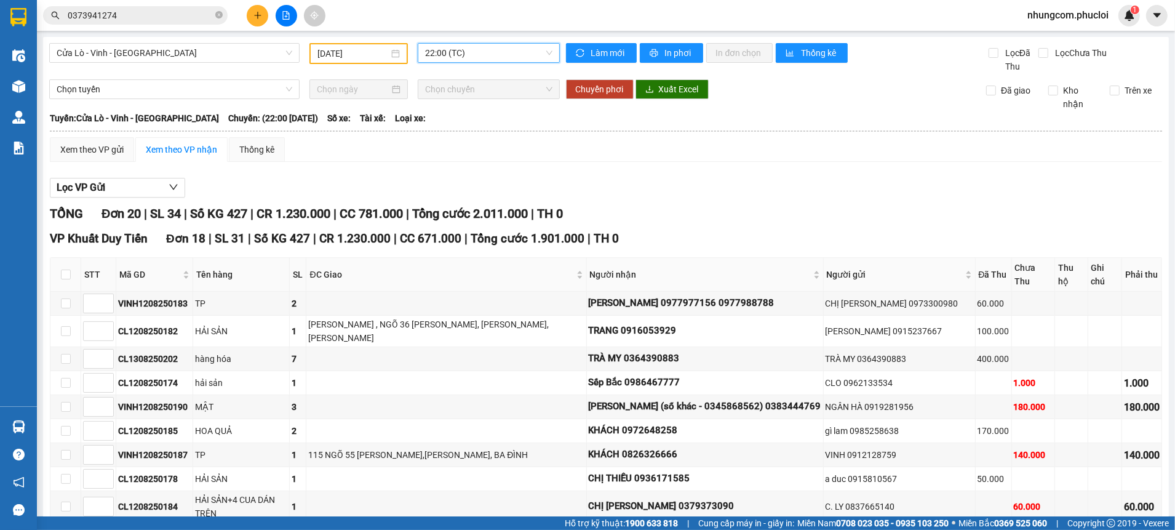
click at [669, 204] on div "TỔNG Đơn 20 | SL 34 | Số KG 427 | CR 1.230.000 | CC 781.000 | Tổng cước 2.011.0…" at bounding box center [606, 213] width 1112 height 19
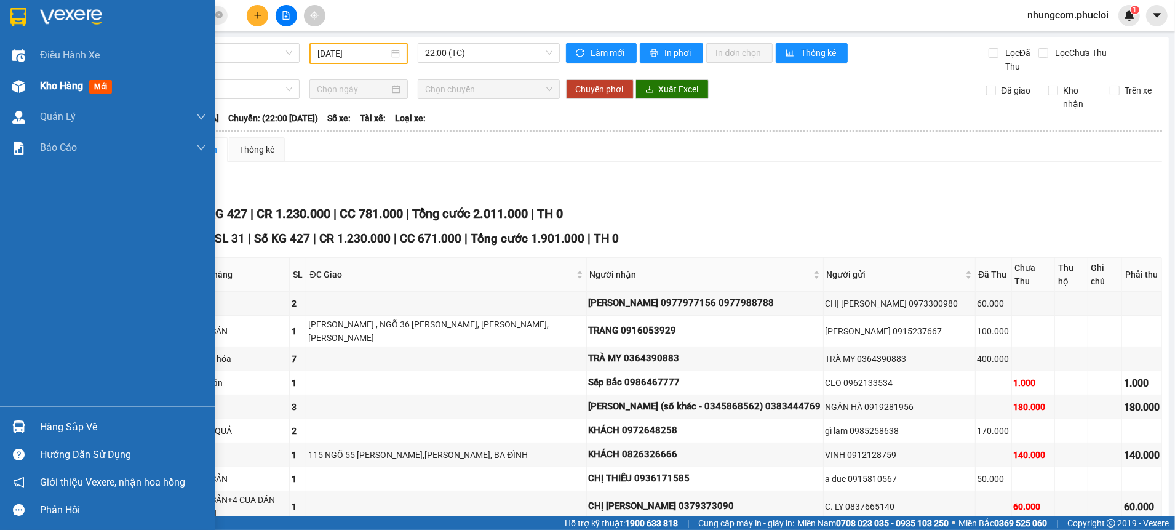
click at [14, 89] on img at bounding box center [18, 86] width 13 height 13
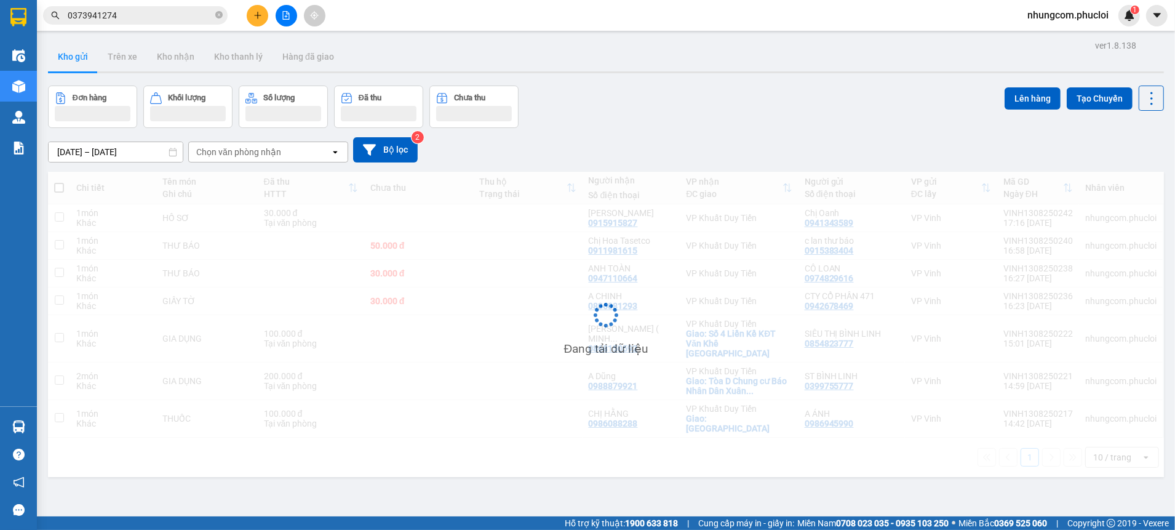
click at [653, 137] on div "[DATE] – [DATE] Press the down arrow key to interact with the calendar and sele…" at bounding box center [606, 149] width 1116 height 25
click at [590, 128] on div "[DATE] – [DATE] Press the down arrow key to interact with the calendar and sele…" at bounding box center [606, 150] width 1116 height 44
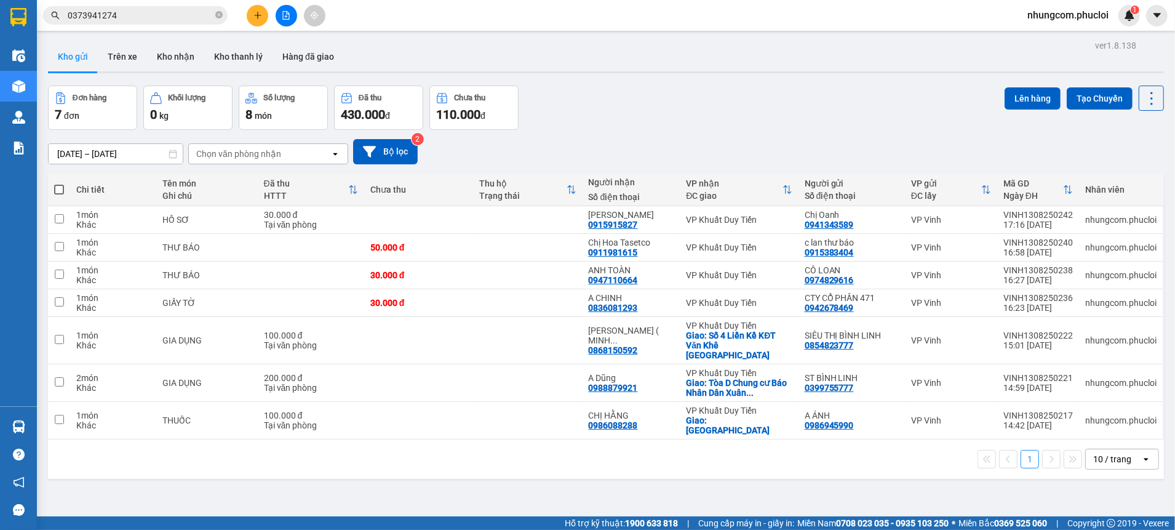
click at [675, 130] on div "[DATE] – [DATE] Press the down arrow key to interact with the calendar and sele…" at bounding box center [606, 152] width 1116 height 44
click at [624, 125] on div "Đơn hàng 7 đơn Khối lượng 0 kg Số lượng 8 món Đã thu 430.000 đ Chưa thu 110.000…" at bounding box center [606, 107] width 1116 height 44
click at [353, 520] on div "Hỗ trợ kỹ thuật: 1900 633 818 | Cung cấp máy in - giấy in: [GEOGRAPHIC_DATA] 07…" at bounding box center [584, 523] width 1169 height 14
click at [380, 489] on div "ver 1.8.138 Kho gửi Trên xe Kho nhận Kho thanh [PERSON_NAME] đã giao Đơn hàng 7…" at bounding box center [606, 302] width 1126 height 530
click at [574, 130] on div "[DATE] – [DATE] Press the down arrow key to interact with the calendar and sele…" at bounding box center [606, 152] width 1116 height 44
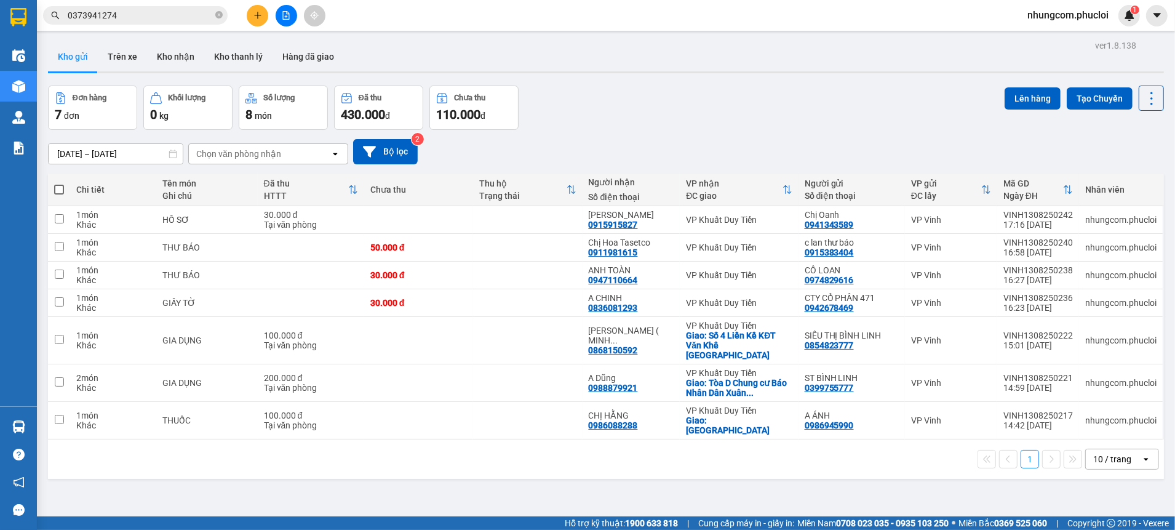
click at [578, 133] on div "[DATE] – [DATE] Press the down arrow key to interact with the calendar and sele…" at bounding box center [606, 152] width 1116 height 44
click at [402, 498] on div "ver 1.8.138 Kho gửi Trên xe Kho nhận Kho thanh [PERSON_NAME] đã giao Đơn hàng 7…" at bounding box center [606, 302] width 1126 height 530
click at [384, 494] on div "ver 1.8.138 Kho gửi Trên xe Kho nhận Kho thanh [PERSON_NAME] đã giao Đơn hàng 7…" at bounding box center [606, 302] width 1126 height 530
click at [579, 119] on div "Đơn hàng 7 đơn Khối lượng 0 kg Số lượng 8 món Đã thu 430.000 đ Chưa thu 110.000…" at bounding box center [606, 107] width 1116 height 44
click at [608, 121] on div "Đơn hàng 7 đơn Khối lượng 0 kg Số lượng 8 món Đã thu 430.000 đ Chưa thu 110.000…" at bounding box center [606, 107] width 1116 height 44
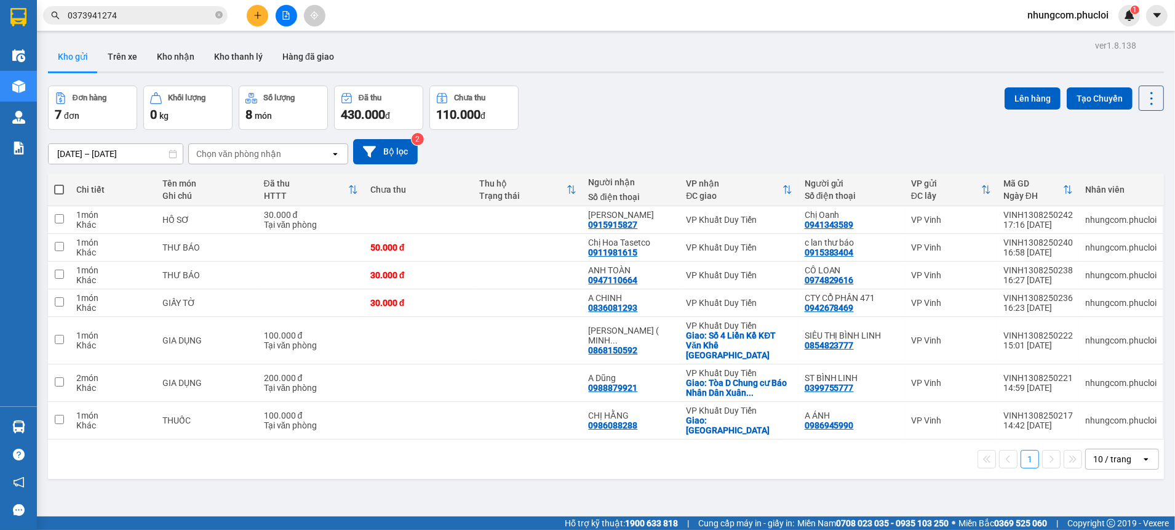
click at [605, 118] on div "Đơn hàng 7 đơn Khối lượng 0 kg Số lượng 8 món Đã thu 430.000 đ Chưa thu 110.000…" at bounding box center [606, 107] width 1116 height 44
click at [619, 99] on div "Đơn hàng 7 đơn Khối lượng 0 kg Số lượng 8 món Đã thu 430.000 đ Chưa thu 110.000…" at bounding box center [606, 107] width 1116 height 44
click at [215, 22] on span at bounding box center [218, 16] width 7 height 14
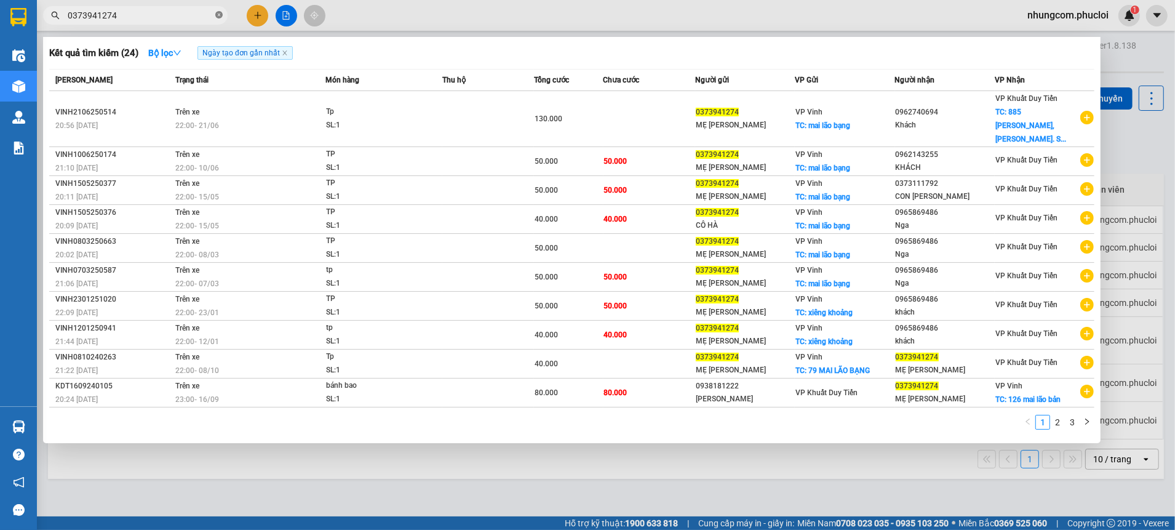
click at [215, 19] on span at bounding box center [218, 16] width 7 height 12
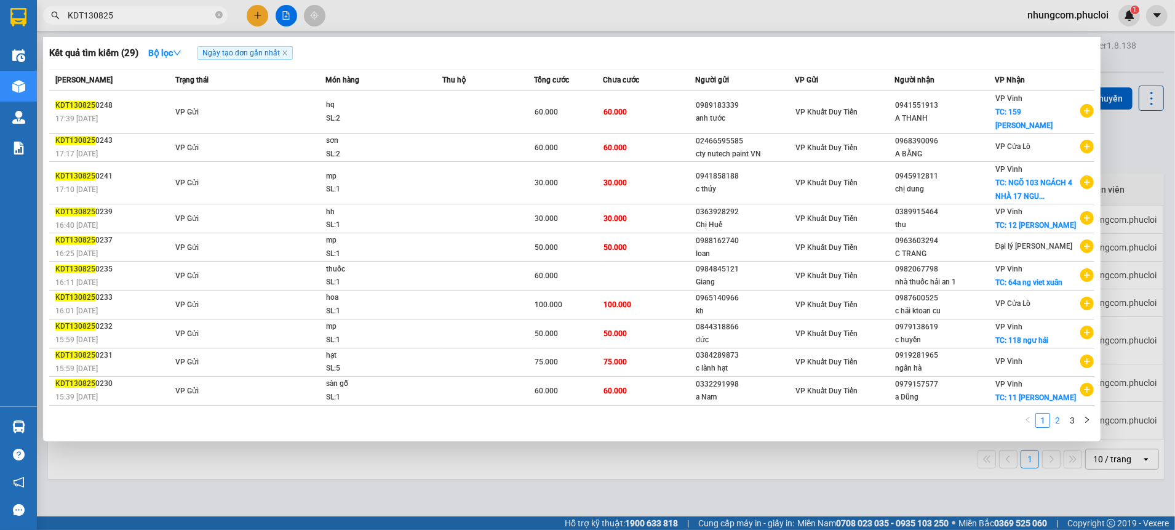
click at [1062, 413] on link "2" at bounding box center [1058, 420] width 14 height 14
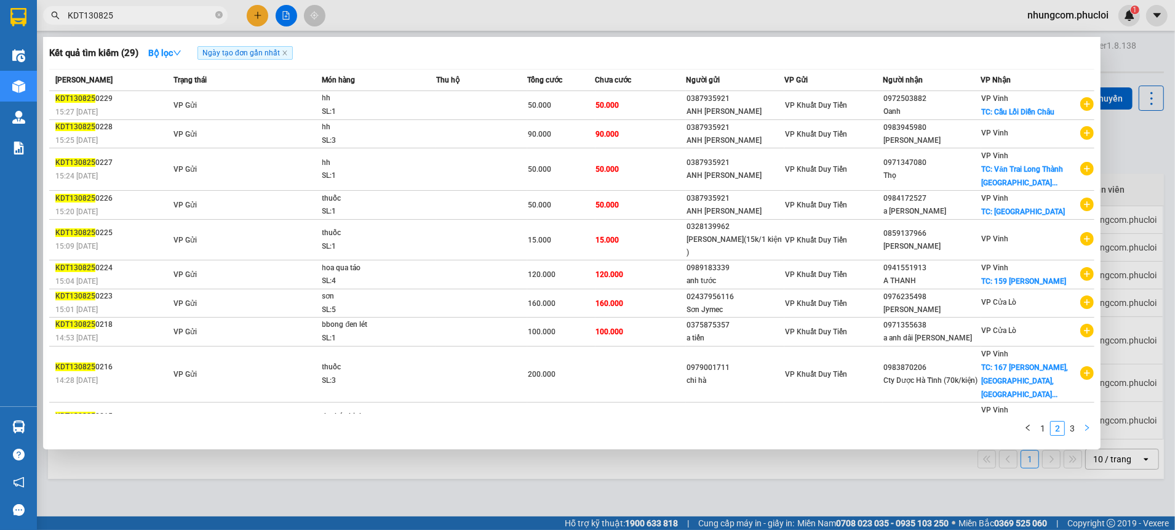
click at [1081, 431] on button "button" at bounding box center [1086, 428] width 15 height 15
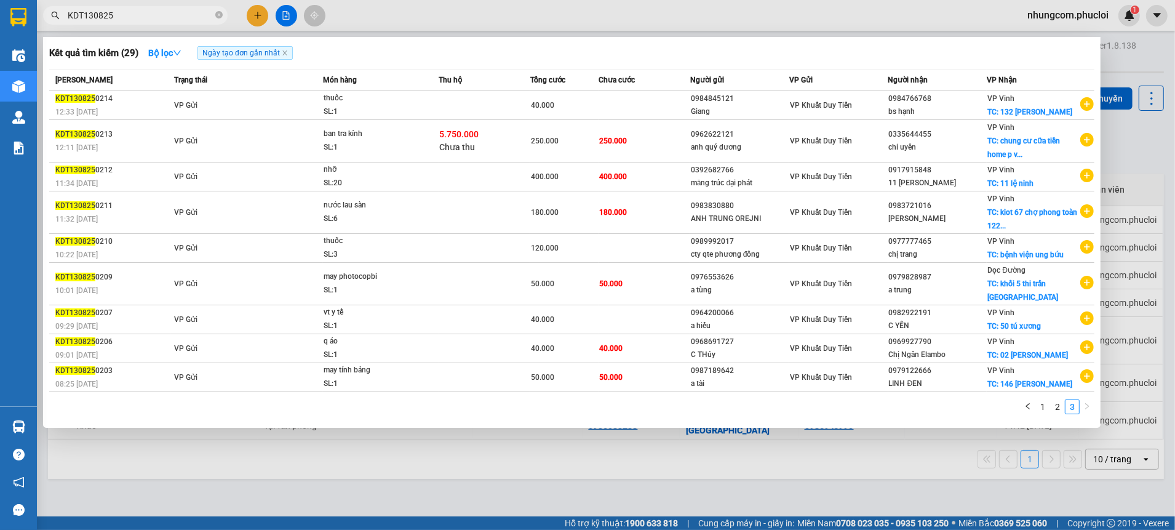
drag, startPoint x: 82, startPoint y: 22, endPoint x: 41, endPoint y: 19, distance: 40.7
click at [41, 19] on div "KDT130825" at bounding box center [120, 15] width 240 height 18
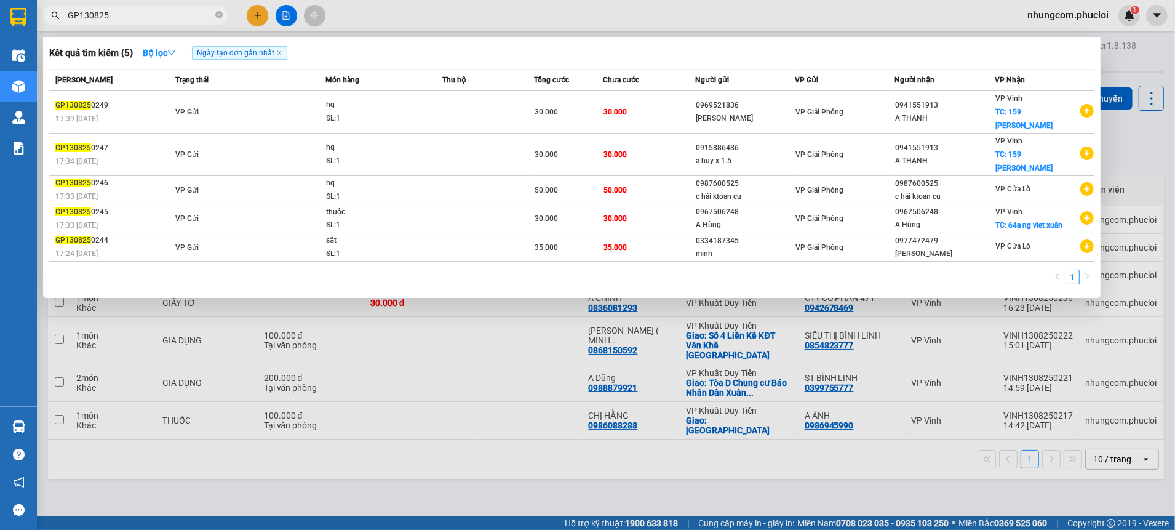
type input "GP130825"
click at [213, 17] on span "GP130825" at bounding box center [135, 15] width 185 height 18
click at [220, 16] on icon "close-circle" at bounding box center [218, 14] width 7 height 7
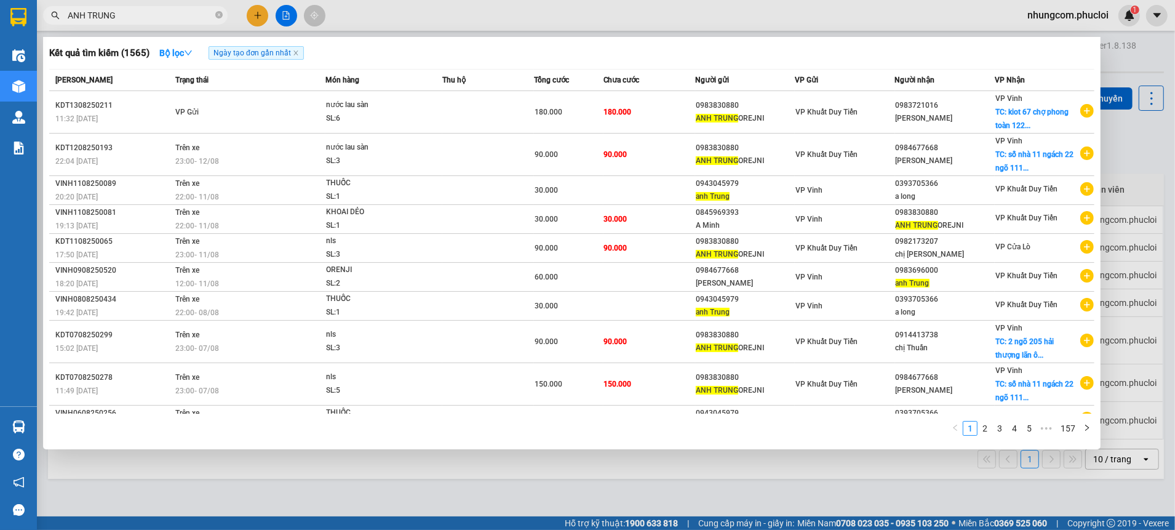
drag, startPoint x: 86, startPoint y: 17, endPoint x: 62, endPoint y: 17, distance: 24.0
click at [63, 17] on span "ANH TRUNG" at bounding box center [135, 15] width 185 height 18
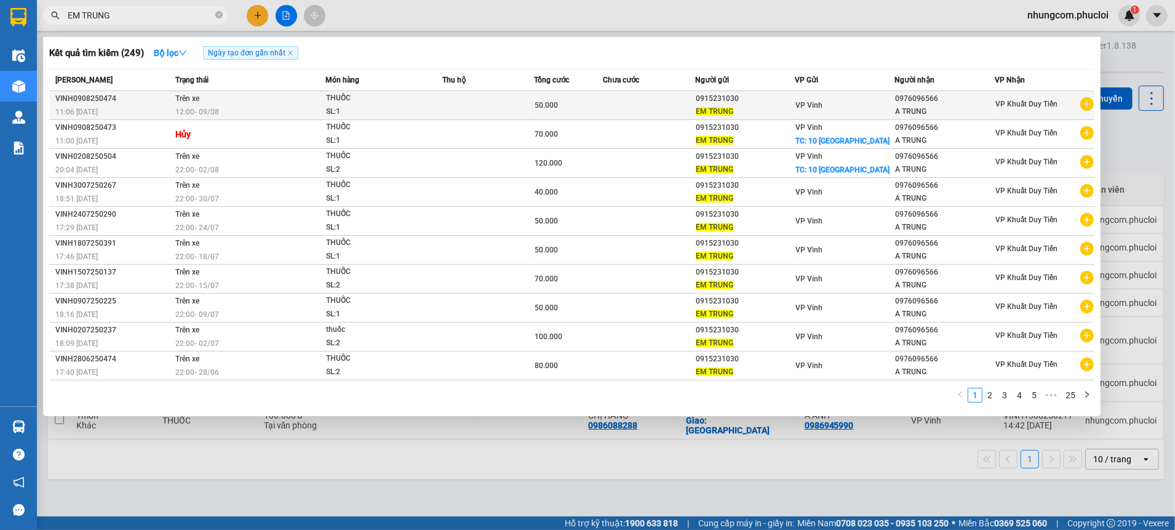
type input "EM TRUNG"
click at [767, 108] on div "EM TRUNG" at bounding box center [745, 111] width 98 height 13
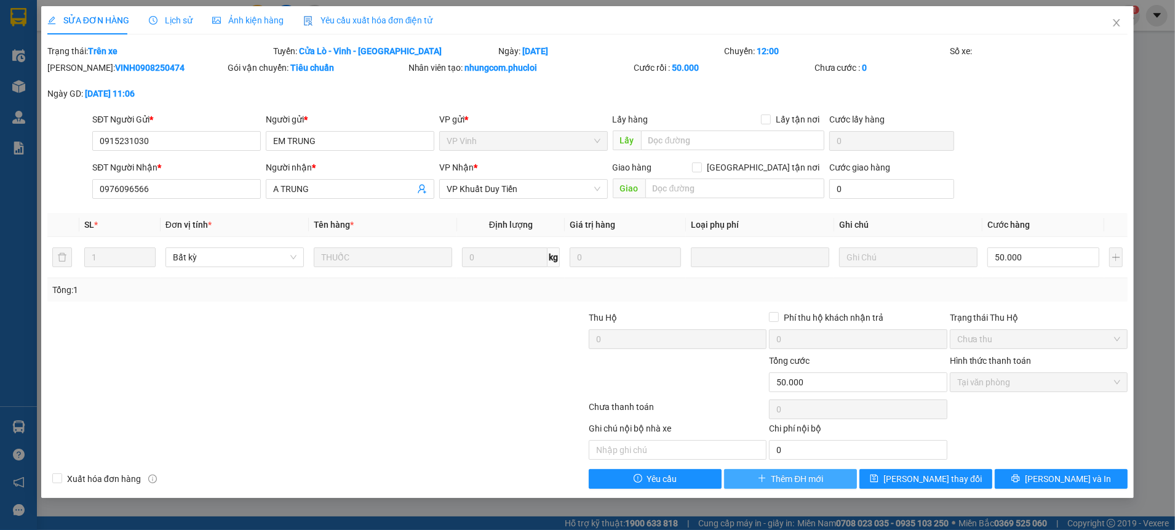
click at [806, 477] on span "Thêm ĐH mới" at bounding box center [797, 479] width 52 height 14
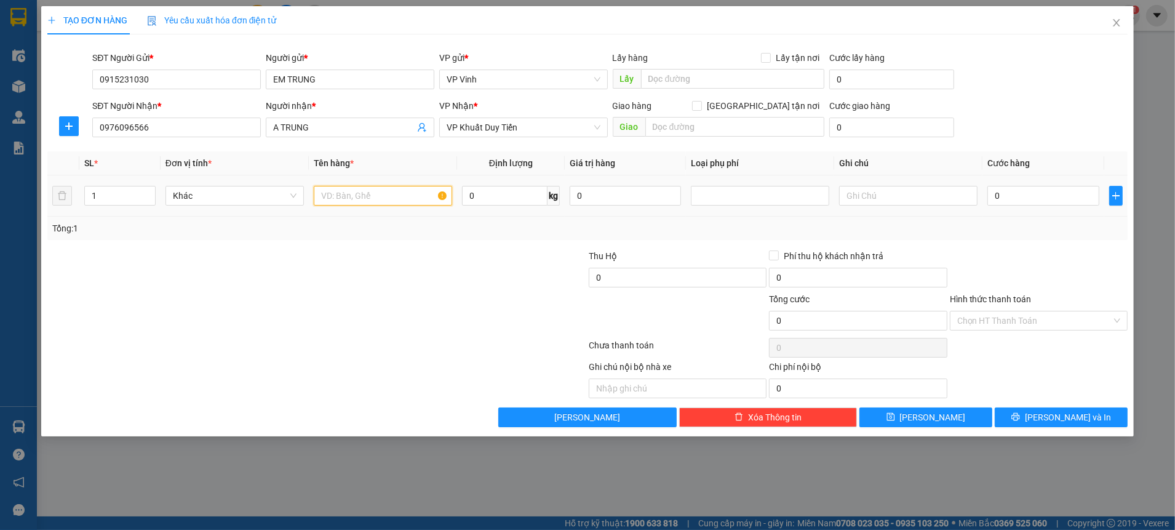
click at [333, 197] on input "text" at bounding box center [383, 196] width 138 height 20
type input "THUỐC"
drag, startPoint x: 1057, startPoint y: 232, endPoint x: 1046, endPoint y: 222, distance: 15.3
click at [1057, 231] on div "Tổng: 1" at bounding box center [587, 228] width 1070 height 14
click at [1013, 190] on input "0" at bounding box center [1042, 196] width 111 height 20
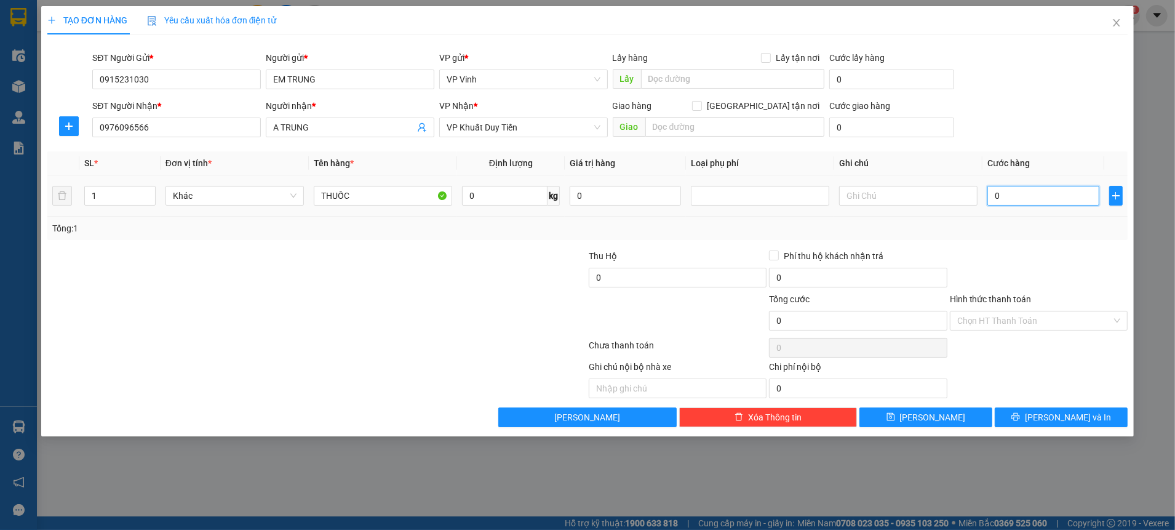
type input "6"
type input "60"
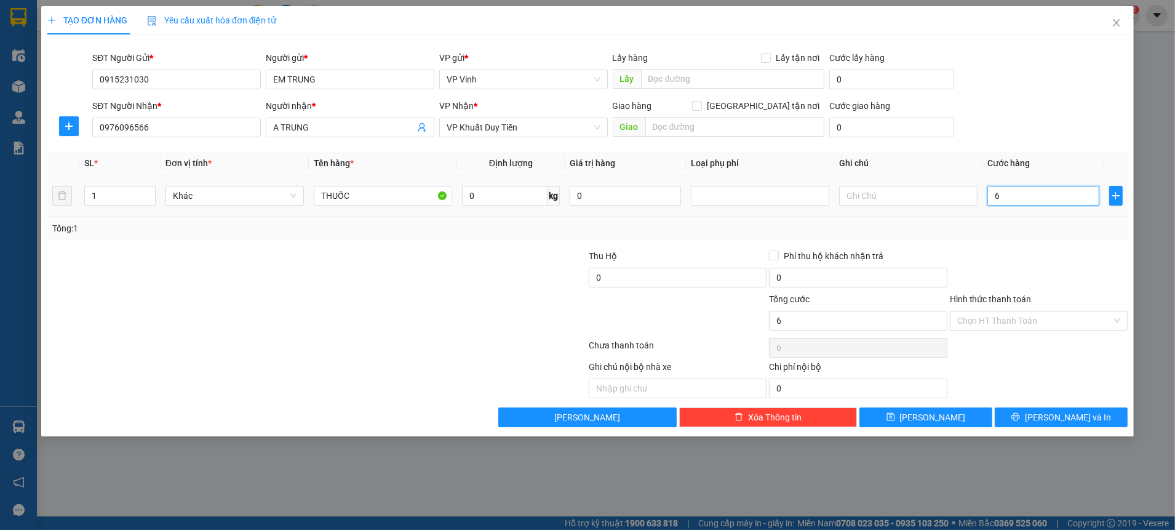
type input "60"
type input "60.000"
click at [1002, 268] on div at bounding box center [1038, 270] width 180 height 43
click at [1026, 322] on input "Hình thức thanh toán" at bounding box center [1034, 320] width 154 height 18
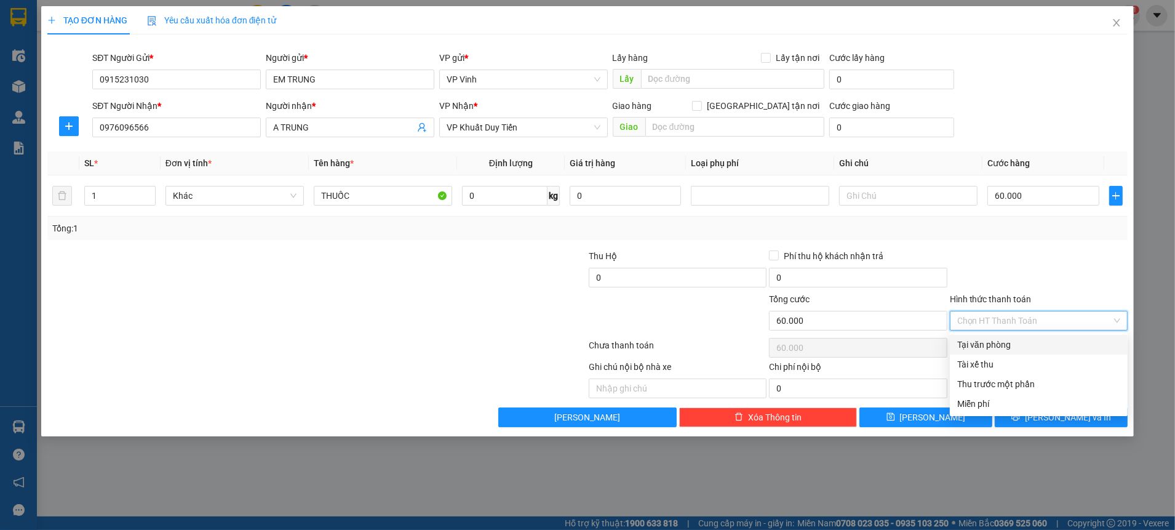
click at [1015, 341] on div "Tại văn phòng" at bounding box center [1038, 345] width 163 height 14
type input "0"
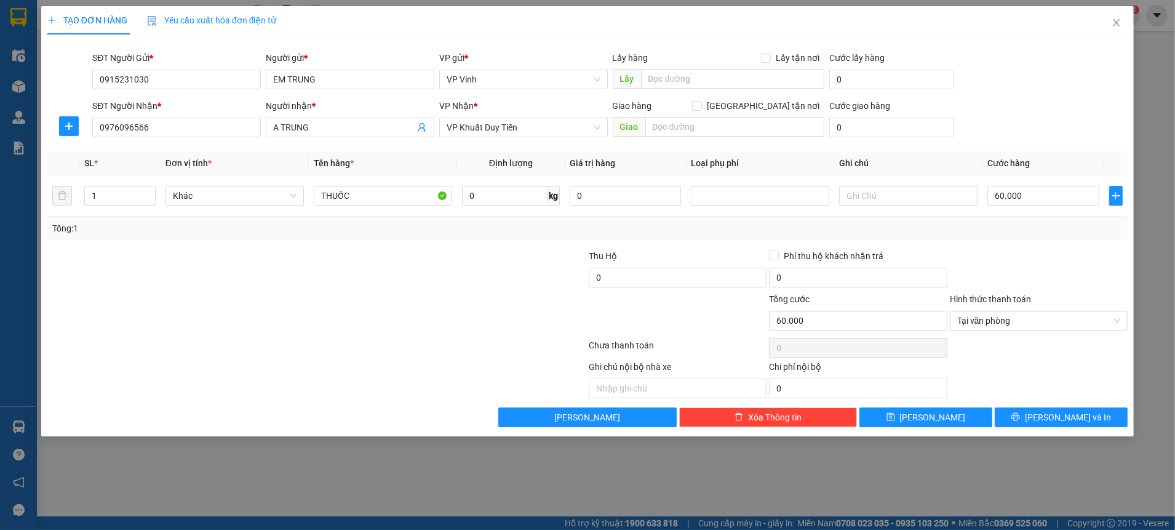
click at [1010, 274] on div at bounding box center [1038, 270] width 180 height 43
click at [1020, 416] on icon "printer" at bounding box center [1016, 417] width 8 height 8
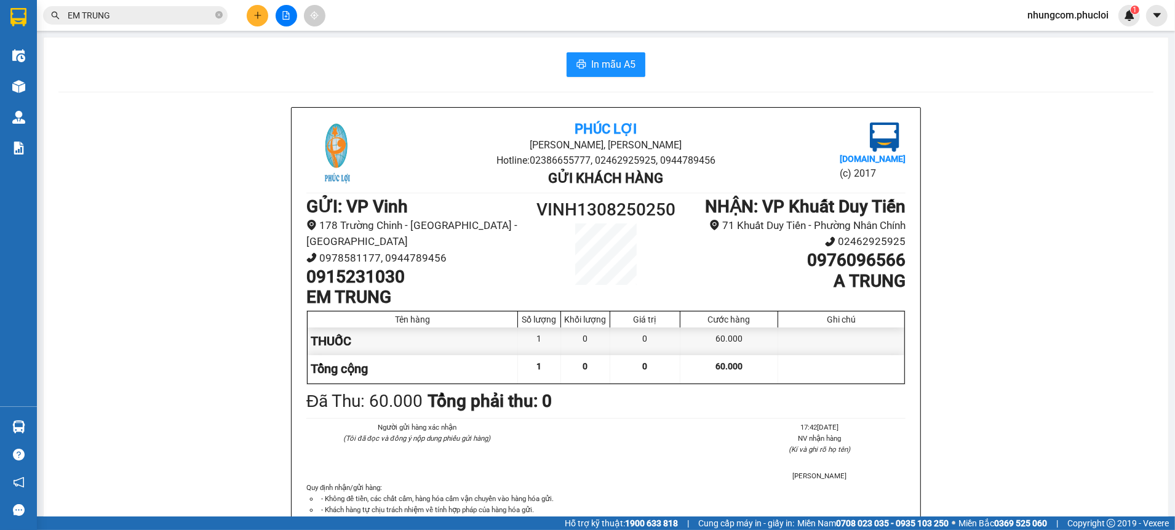
click at [236, 268] on div "Phúc Lợi Đường [PERSON_NAME], Phường Nghi Hương Hotline: 02386655777, 024629259…" at bounding box center [605, 354] width 1095 height 494
click at [591, 68] on span "In mẫu A5" at bounding box center [613, 64] width 44 height 15
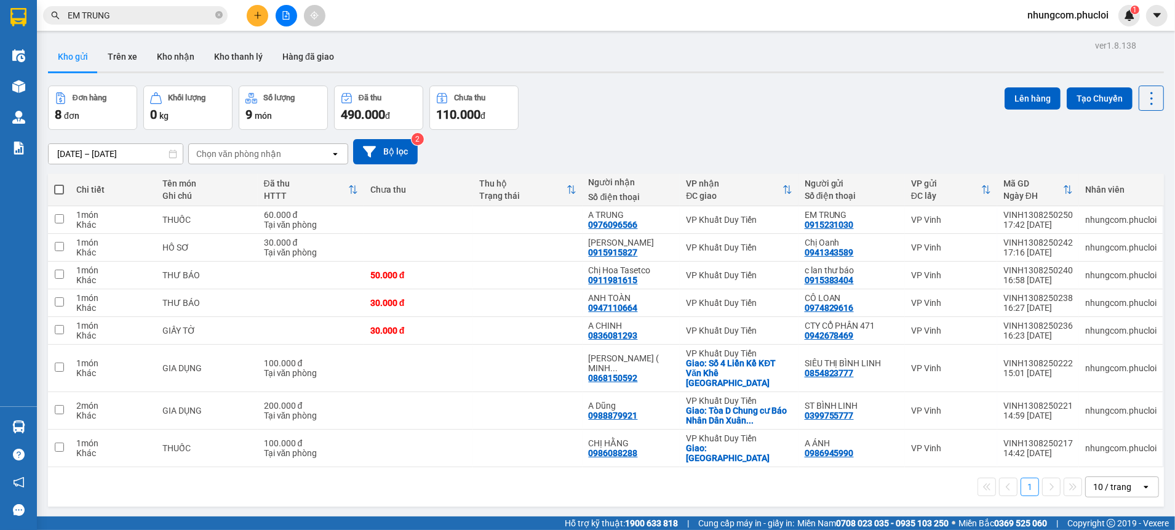
click at [693, 103] on div "Đơn hàng 8 đơn Khối lượng 0 kg Số lượng 9 món Đã thu 490.000 đ Chưa thu 110.000…" at bounding box center [606, 107] width 1116 height 44
click at [547, 101] on div "Đơn hàng 8 đơn Khối lượng 0 kg Số lượng 9 món Đã thu 490.000 đ Chưa thu 110.000…" at bounding box center [606, 107] width 1116 height 44
click at [617, 82] on div "ver 1.8.138 Kho gửi Trên xe Kho nhận Kho thanh [PERSON_NAME] đã giao Đơn hàng 8…" at bounding box center [606, 302] width 1126 height 530
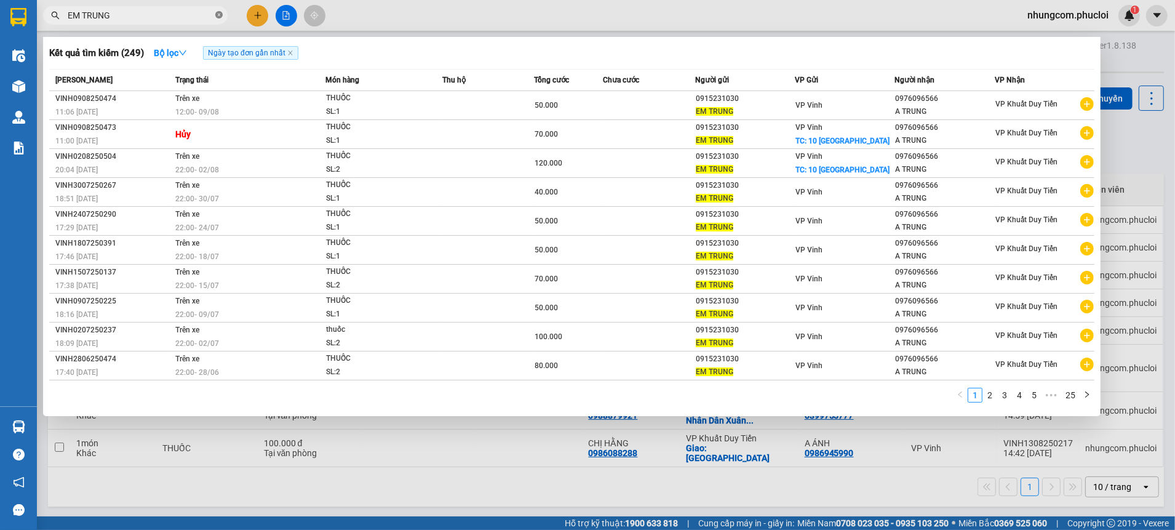
click at [217, 18] on icon "close-circle" at bounding box center [218, 14] width 7 height 7
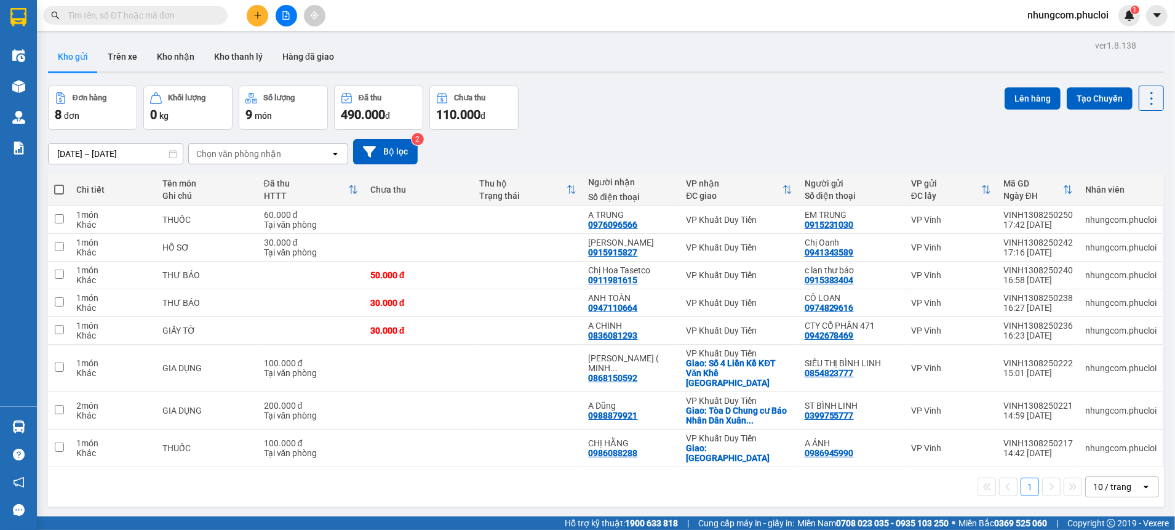
click at [190, 18] on input "text" at bounding box center [140, 16] width 145 height 14
click at [189, 17] on input "text" at bounding box center [140, 16] width 145 height 14
click at [189, 18] on input "text" at bounding box center [140, 16] width 145 height 14
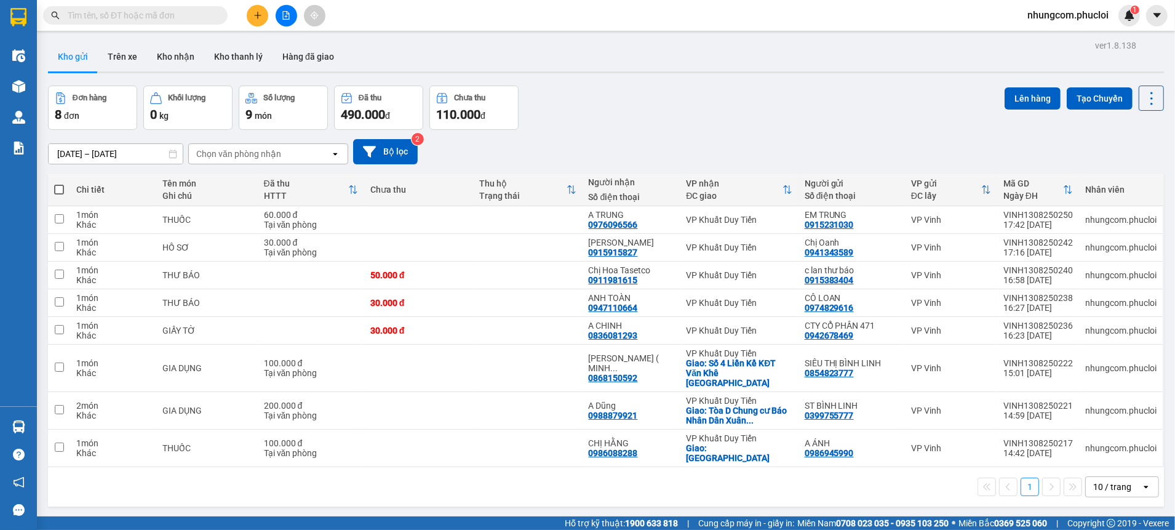
click at [189, 18] on input "text" at bounding box center [140, 16] width 145 height 14
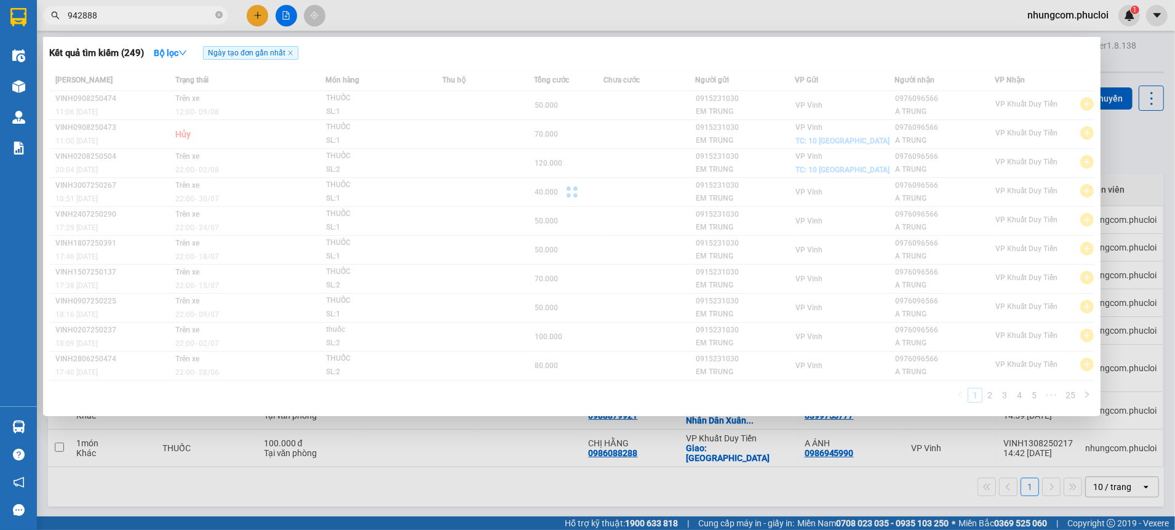
type input "9428888"
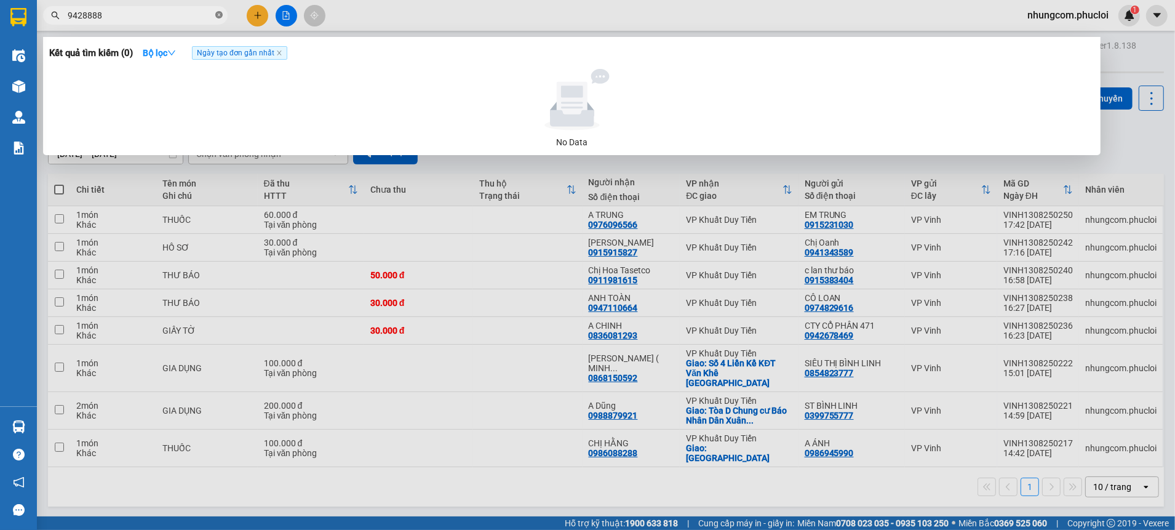
click at [216, 14] on icon "close-circle" at bounding box center [218, 14] width 7 height 7
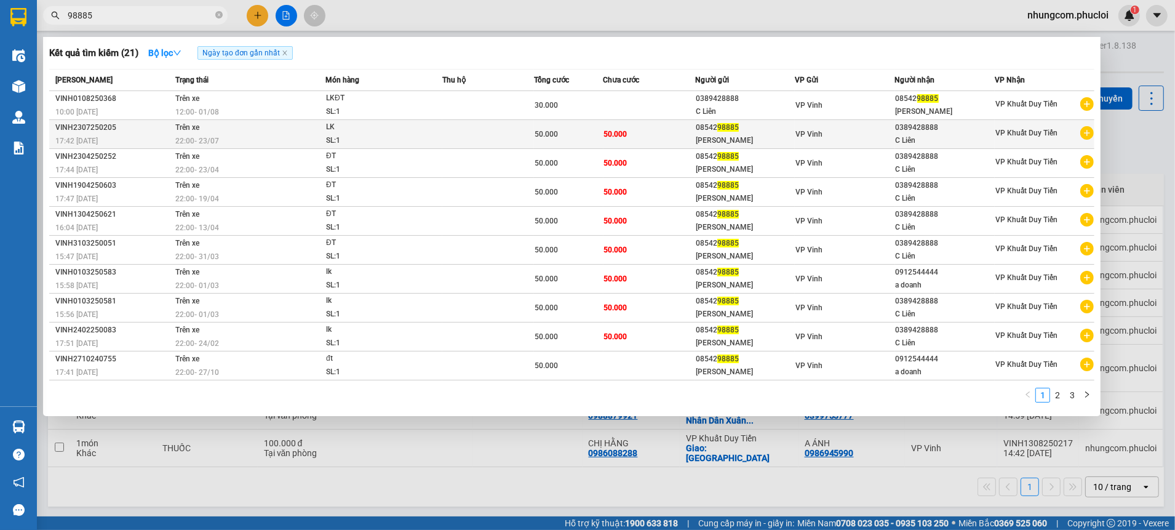
type input "98885"
click at [675, 128] on td "50.000" at bounding box center [649, 134] width 92 height 29
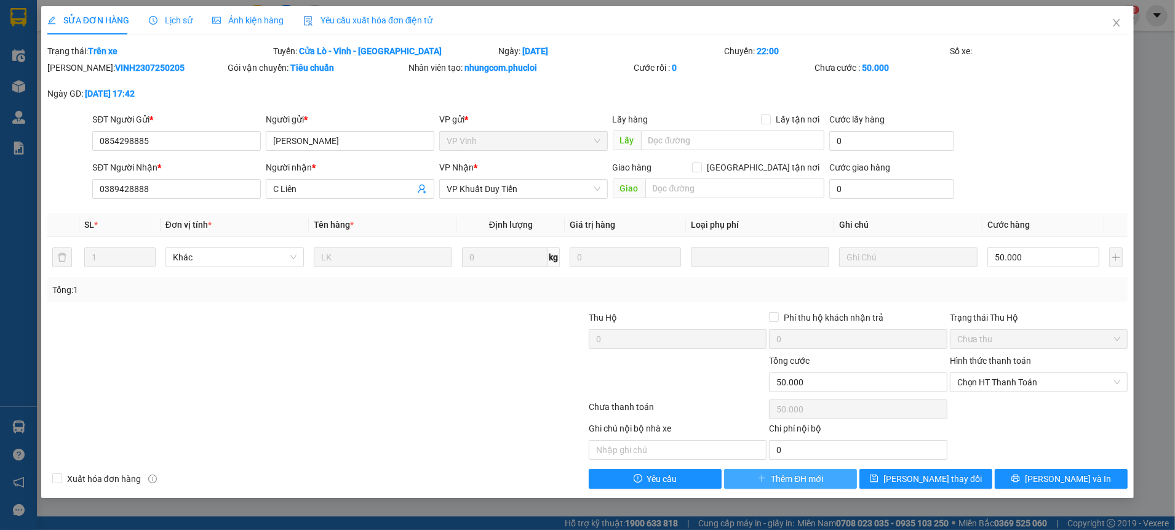
click at [805, 477] on span "Thêm ĐH mới" at bounding box center [797, 479] width 52 height 14
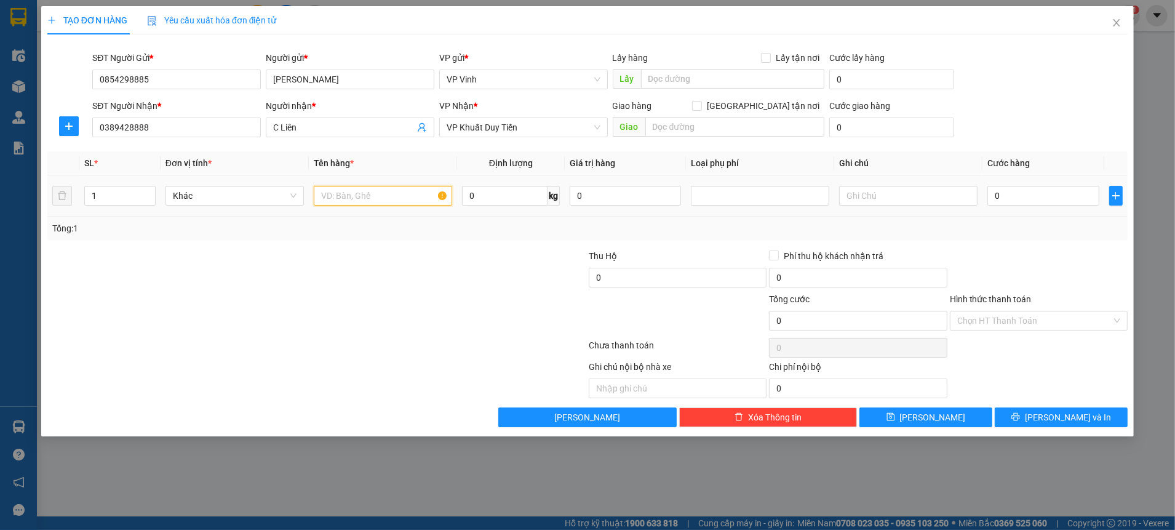
click at [380, 200] on input "text" at bounding box center [383, 196] width 138 height 20
type input "LK"
click at [1011, 196] on input "0" at bounding box center [1042, 196] width 111 height 20
click at [1022, 221] on div "Tổng: 1" at bounding box center [587, 228] width 1070 height 14
click at [1021, 418] on button "[PERSON_NAME] và In" at bounding box center [1061, 417] width 133 height 20
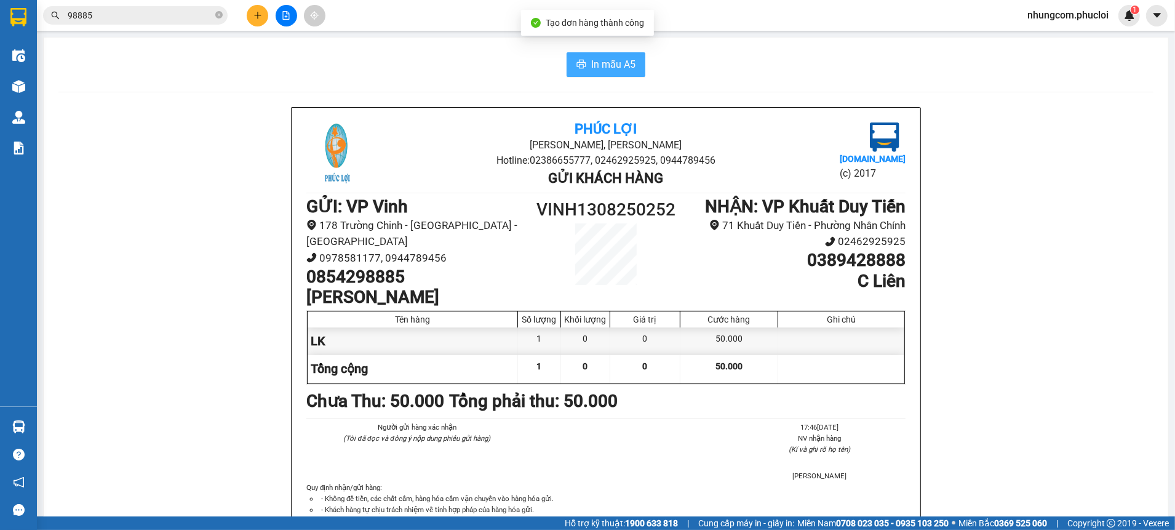
click at [611, 60] on span "In mẫu A5" at bounding box center [613, 64] width 44 height 15
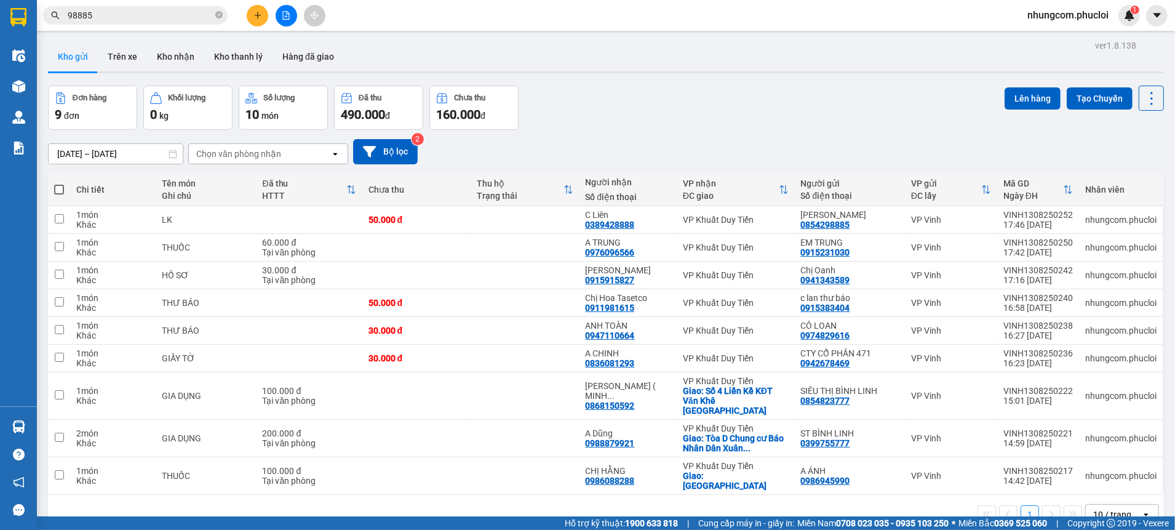
click at [626, 127] on div "Đơn hàng 9 đơn Khối lượng 0 kg Số lượng 10 món Đã thu 490.000 đ Chưa thu 160.00…" at bounding box center [606, 107] width 1116 height 44
click at [541, 520] on div "Hỗ trợ kỹ thuật: 1900 633 818 | Cung cấp máy in - giấy in: [GEOGRAPHIC_DATA] 07…" at bounding box center [584, 523] width 1169 height 14
click at [649, 114] on div "Đơn hàng 9 đơn Khối lượng 0 kg Số lượng 10 món Đã thu 490.000 đ Chưa thu 160.00…" at bounding box center [606, 107] width 1116 height 44
drag, startPoint x: 752, startPoint y: 89, endPoint x: 715, endPoint y: 157, distance: 77.6
click at [750, 97] on div "Đơn hàng 9 đơn Khối lượng 0 kg Số lượng 10 món Đã thu 490.000 đ Chưa thu 160.00…" at bounding box center [606, 107] width 1116 height 44
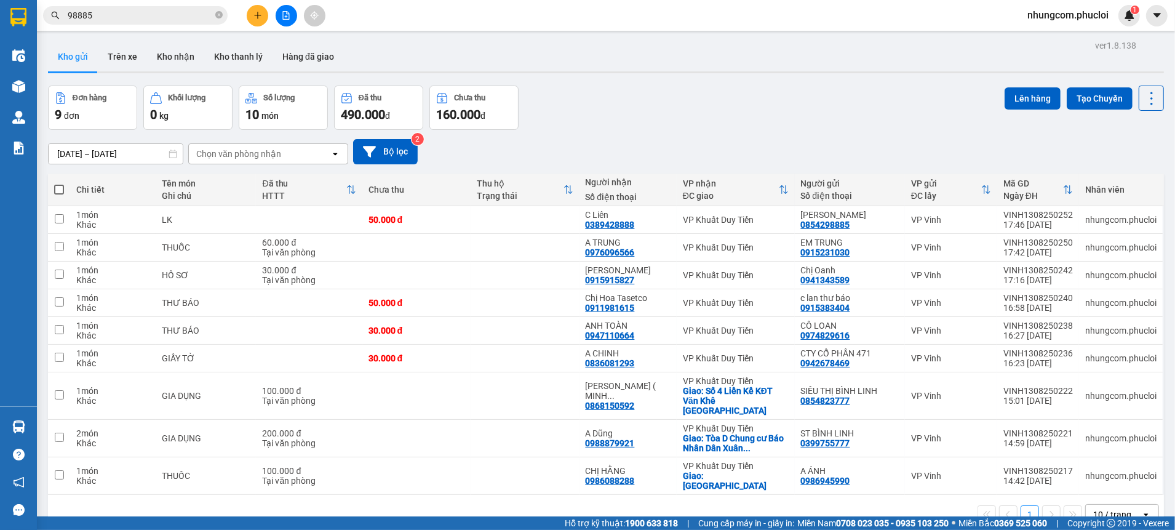
click at [651, 121] on div "Đơn hàng 9 đơn Khối lượng 0 kg Số lượng 10 món Đã thu 490.000 đ Chưa thu 160.00…" at bounding box center [606, 107] width 1116 height 44
click at [527, 513] on div "1 10 / trang open" at bounding box center [606, 514] width 1116 height 39
click at [543, 504] on div "1 10 / trang open" at bounding box center [606, 514] width 1106 height 21
click at [674, 137] on div "[DATE] – [DATE] Press the down arrow key to interact with the calendar and sele…" at bounding box center [606, 152] width 1116 height 44
click at [451, 504] on div "1 10 / trang open" at bounding box center [606, 514] width 1106 height 21
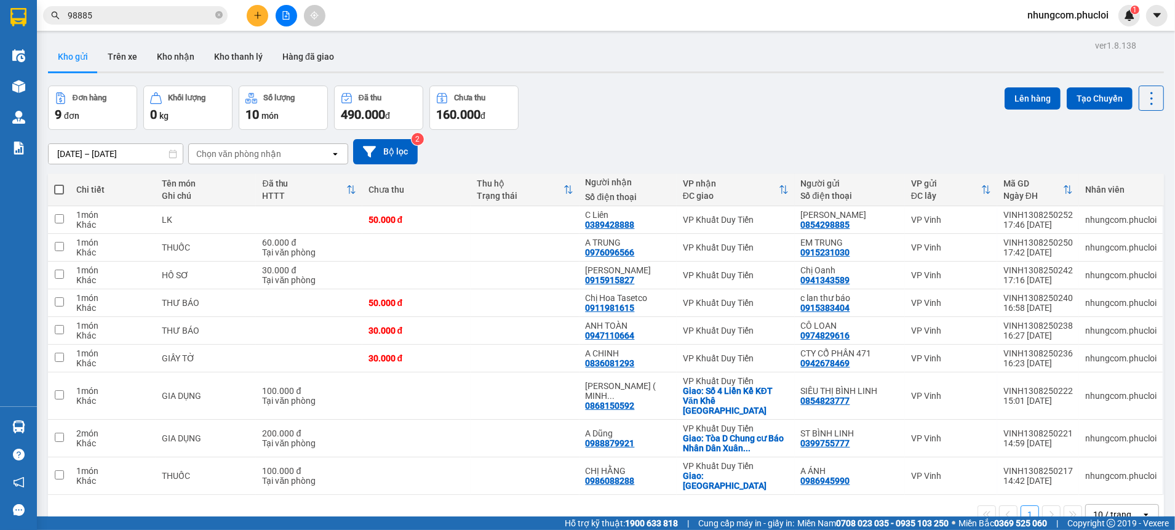
click at [608, 100] on div "Đơn hàng 9 đơn Khối lượng 0 kg Số lượng 10 món Đã thu 490.000 đ Chưa thu 160.00…" at bounding box center [606, 107] width 1116 height 44
click at [472, 515] on div "ver 1.8.138 Kho gửi Trên xe Kho nhận Kho thanh [PERSON_NAME] đã giao Đơn hàng 9…" at bounding box center [606, 302] width 1126 height 530
click at [520, 504] on div "1 10 / trang open" at bounding box center [606, 514] width 1106 height 21
click at [443, 507] on div "1 10 / trang open" at bounding box center [606, 514] width 1116 height 39
click at [701, 123] on div "Đơn hàng 9 đơn Khối lượng 0 kg Số lượng 10 món Đã thu 490.000 đ Chưa thu 160.00…" at bounding box center [606, 107] width 1116 height 44
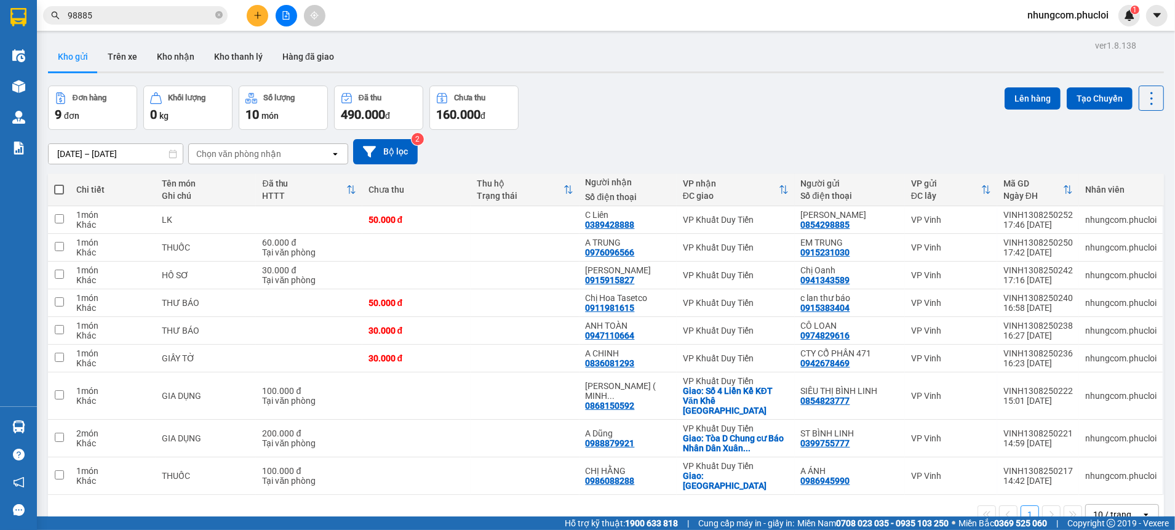
click at [614, 126] on div "Đơn hàng 9 đơn Khối lượng 0 kg Số lượng 10 món Đã thu 490.000 đ Chưa thu 160.00…" at bounding box center [606, 107] width 1116 height 44
click at [589, 149] on div "[DATE] – [DATE] Press the down arrow key to interact with the calendar and sele…" at bounding box center [606, 151] width 1116 height 25
click at [594, 143] on div "[DATE] – [DATE] Press the down arrow key to interact with the calendar and sele…" at bounding box center [606, 151] width 1116 height 25
click at [643, 94] on div "Đơn hàng 9 đơn Khối lượng 0 kg Số lượng 10 món Đã thu 490.000 đ Chưa thu 160.00…" at bounding box center [606, 107] width 1116 height 44
click at [639, 128] on div "Đơn hàng 9 đơn Khối lượng 0 kg Số lượng 10 món Đã thu 490.000 đ Chưa thu 160.00…" at bounding box center [606, 107] width 1116 height 44
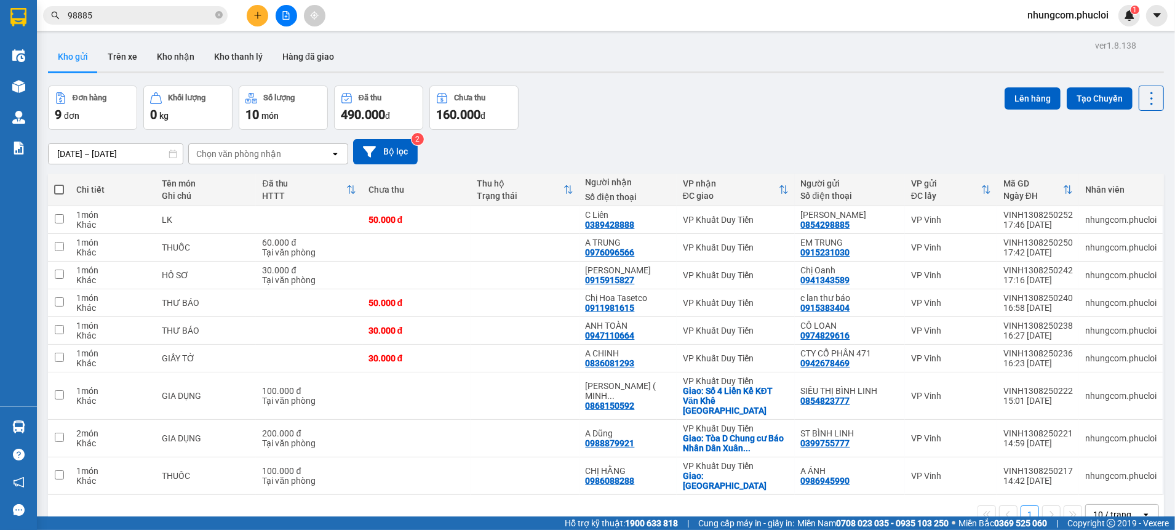
click at [639, 128] on div "Đơn hàng 9 đơn Khối lượng 0 kg Số lượng 10 món Đã thu 490.000 đ Chưa thu 160.00…" at bounding box center [606, 107] width 1116 height 44
click at [688, 77] on div "ver 1.8.138 Kho gửi Trên xe Kho nhận Kho thanh [PERSON_NAME] đã giao Đơn hàng 9…" at bounding box center [606, 302] width 1126 height 530
click at [573, 119] on div "Đơn hàng 9 đơn Khối lượng 0 kg Số lượng 10 món Đã thu 490.000 đ Chưa thu 160.00…" at bounding box center [606, 107] width 1116 height 44
click at [600, 85] on div "Đơn hàng 9 đơn Khối lượng 0 kg Số lượng 10 món Đã thu 490.000 đ Chưa thu 160.00…" at bounding box center [606, 107] width 1116 height 44
click at [529, 143] on div "[DATE] – [DATE] Press the down arrow key to interact with the calendar and sele…" at bounding box center [606, 151] width 1116 height 25
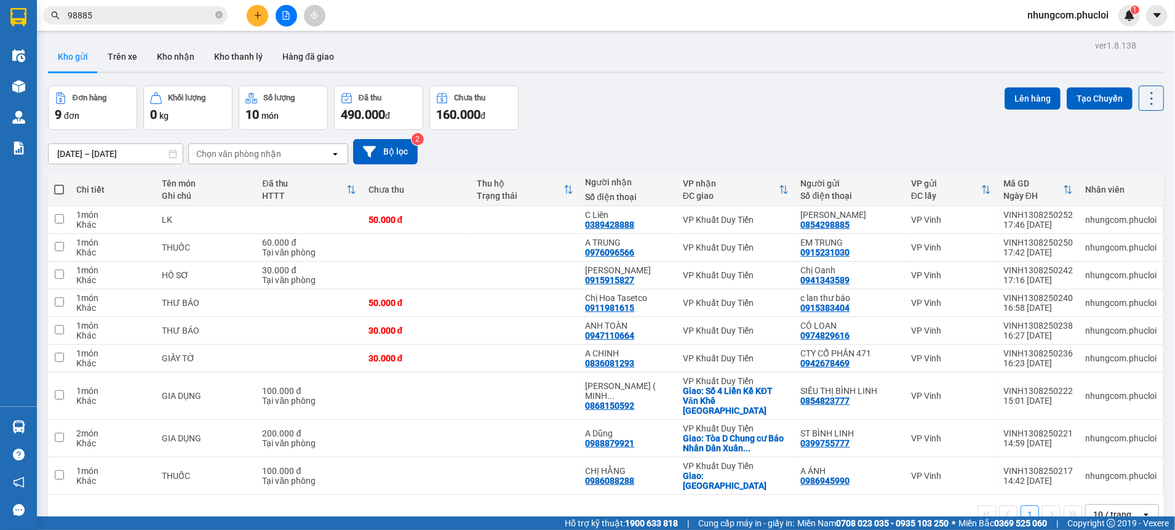
click at [603, 130] on div "[DATE] – [DATE] Press the down arrow key to interact with the calendar and sele…" at bounding box center [606, 152] width 1116 height 44
click at [622, 106] on div "Đơn hàng 9 đơn Khối lượng 0 kg Số lượng 10 món Đã thu 490.000 đ Chưa thu 160.00…" at bounding box center [606, 107] width 1116 height 44
click at [626, 141] on div "[DATE] – [DATE] Press the down arrow key to interact with the calendar and sele…" at bounding box center [606, 151] width 1116 height 25
click at [578, 150] on div "[DATE] – [DATE] Press the down arrow key to interact with the calendar and sele…" at bounding box center [606, 151] width 1116 height 25
click at [619, 134] on div "[DATE] – [DATE] Press the down arrow key to interact with the calendar and sele…" at bounding box center [606, 152] width 1116 height 44
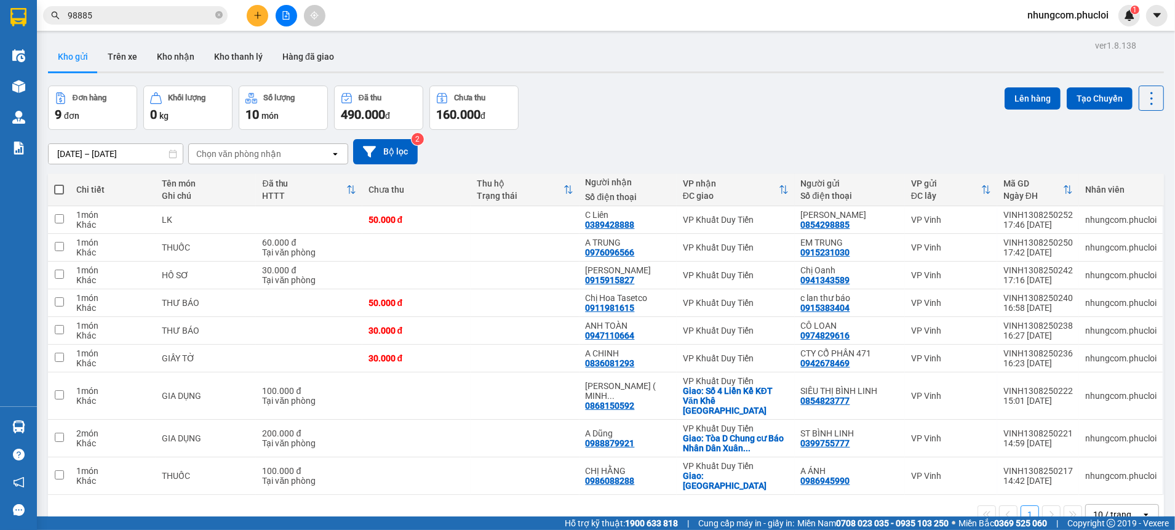
click at [640, 133] on div "[DATE] – [DATE] Press the down arrow key to interact with the calendar and sele…" at bounding box center [606, 152] width 1116 height 44
click at [690, 151] on div "[DATE] – [DATE] Press the down arrow key to interact with the calendar and sele…" at bounding box center [606, 151] width 1116 height 25
click at [651, 132] on div "[DATE] – [DATE] Press the down arrow key to interact with the calendar and sele…" at bounding box center [606, 152] width 1116 height 44
click at [706, 130] on div "[DATE] – [DATE] Press the down arrow key to interact with the calendar and sele…" at bounding box center [606, 152] width 1116 height 44
click at [715, 97] on div "Đơn hàng 9 đơn Khối lượng 0 kg Số lượng 10 món Đã thu 490.000 đ Chưa thu 160.00…" at bounding box center [606, 107] width 1116 height 44
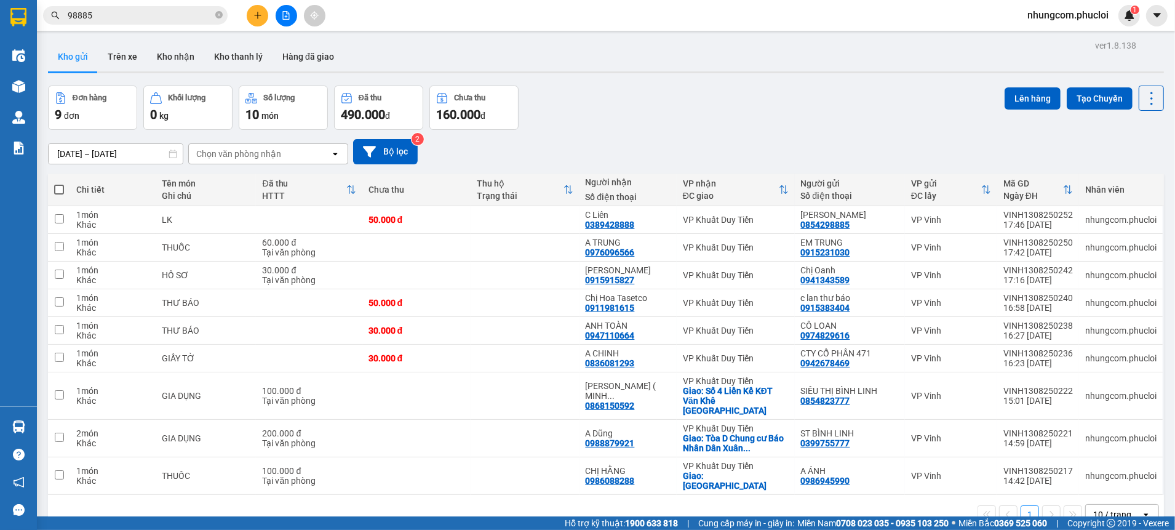
click at [653, 119] on div "Đơn hàng 9 đơn Khối lượng 0 kg Số lượng 10 món Đã thu 490.000 đ Chưa thu 160.00…" at bounding box center [606, 107] width 1116 height 44
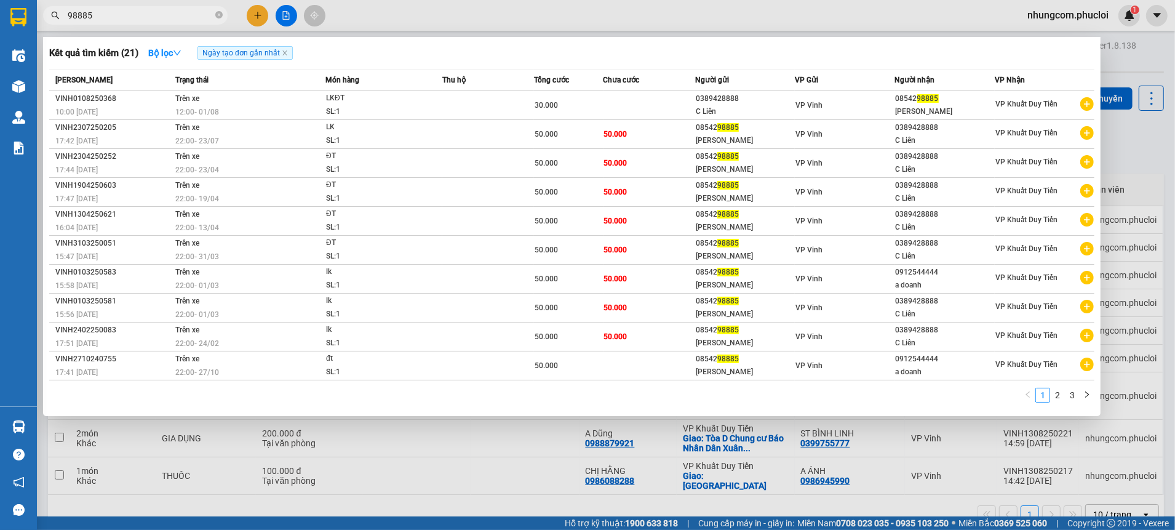
click at [214, 15] on span "98885" at bounding box center [135, 15] width 185 height 18
click at [216, 15] on icon "close-circle" at bounding box center [218, 14] width 7 height 7
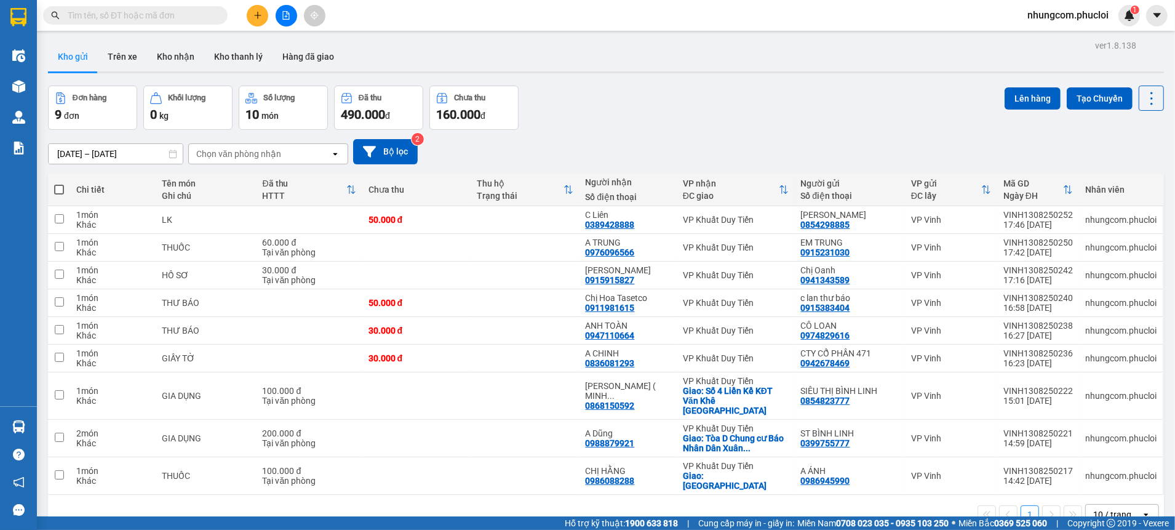
paste input "0373941274"
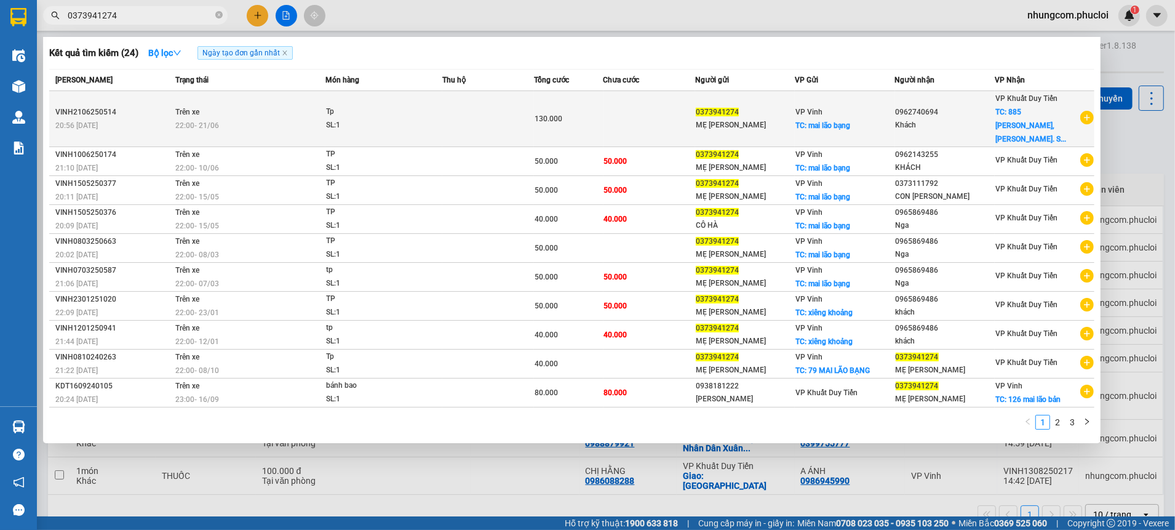
type input "0373941274"
click at [675, 121] on td at bounding box center [649, 119] width 92 height 56
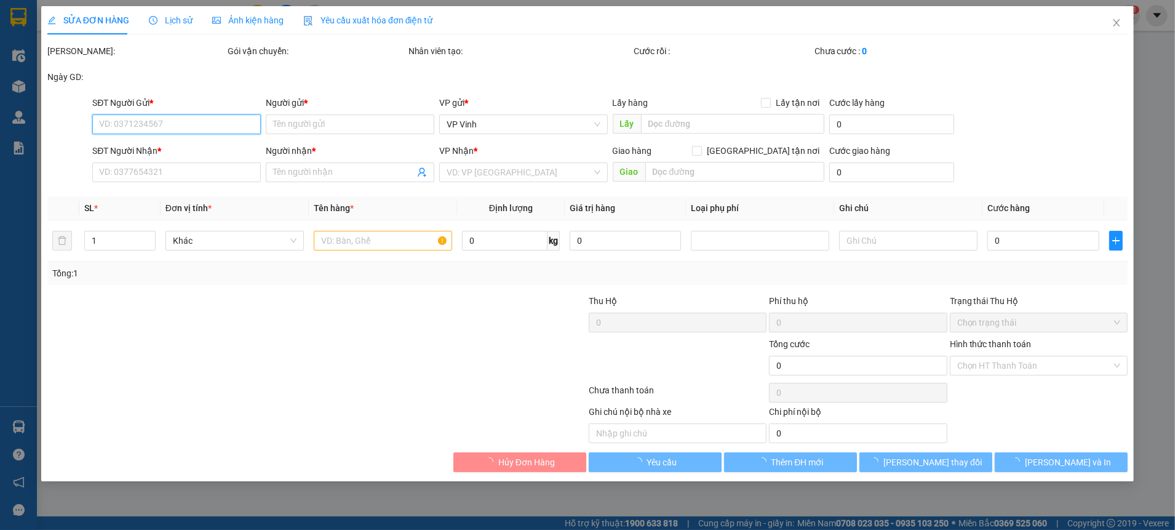
type input "0373941274"
type input "MẸ [PERSON_NAME]"
checkbox input "true"
type input "mai lão bạng"
type input "20.000"
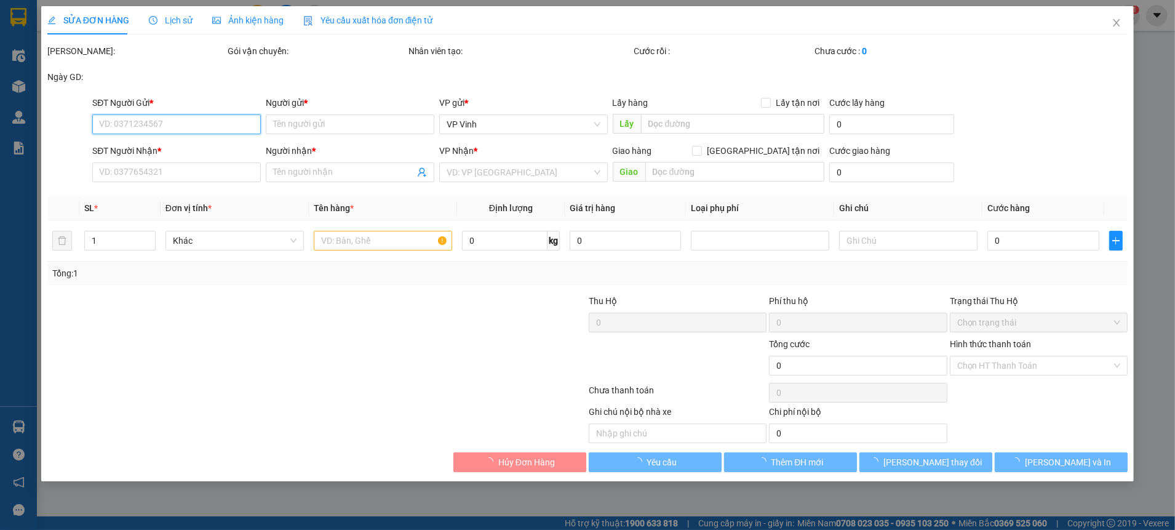
type input "0962740694"
type input "Khách"
checkbox input "true"
type input "885 [PERSON_NAME],[PERSON_NAME]. Sảnh chung cư"
type input "130.000"
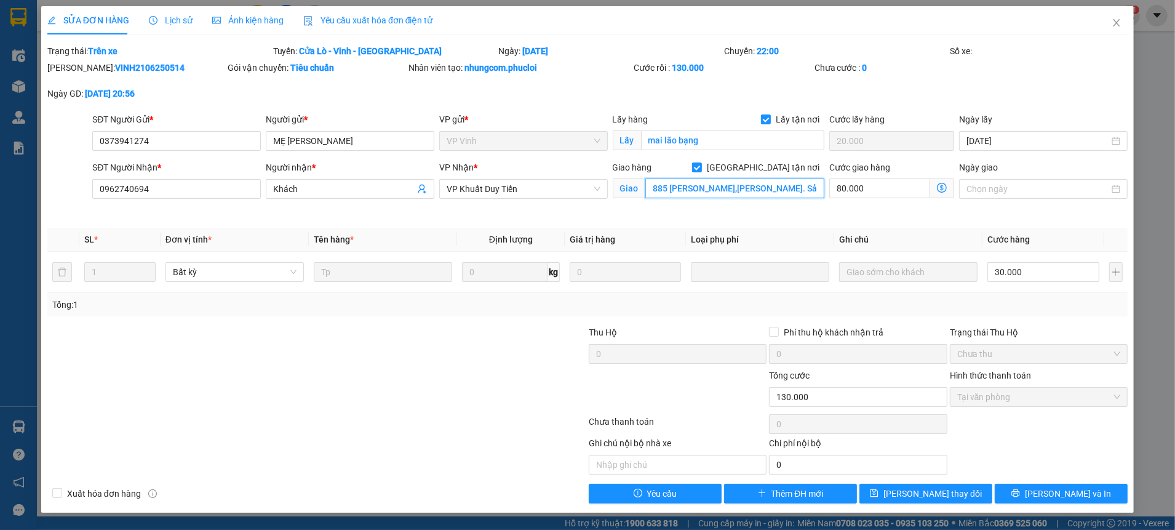
click at [739, 191] on input "885 [PERSON_NAME],[PERSON_NAME]. Sảnh chung cư" at bounding box center [734, 188] width 179 height 20
click at [770, 189] on input "885 [PERSON_NAME],[PERSON_NAME]. Sảnh chung cư" at bounding box center [734, 188] width 179 height 20
click at [785, 188] on input "885 [PERSON_NAME],[PERSON_NAME]. Sảnh chung cư" at bounding box center [734, 188] width 179 height 20
click at [1113, 17] on span "Close" at bounding box center [1116, 23] width 34 height 34
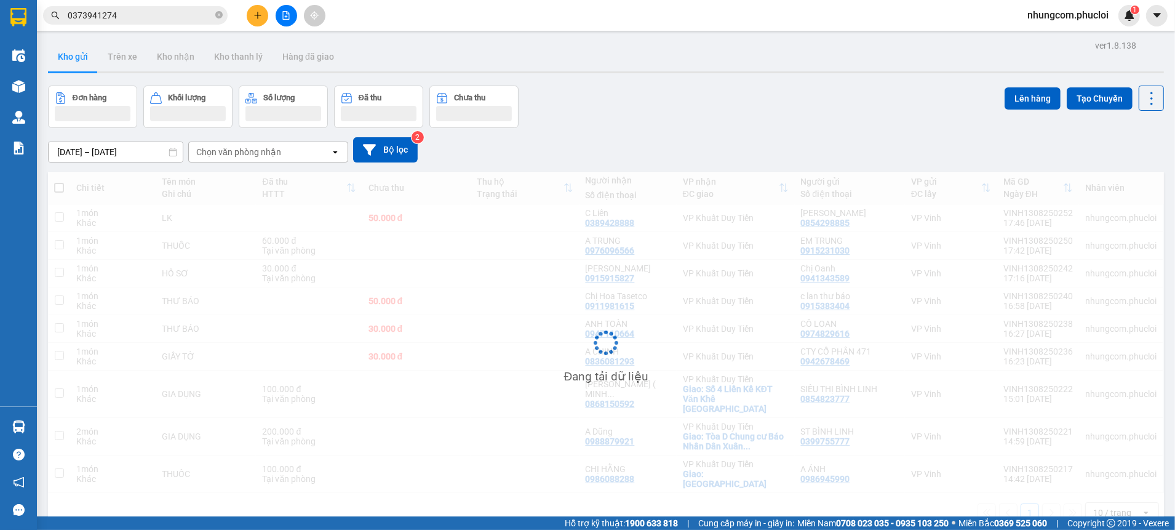
click at [130, 11] on input "0373941274" at bounding box center [140, 16] width 145 height 14
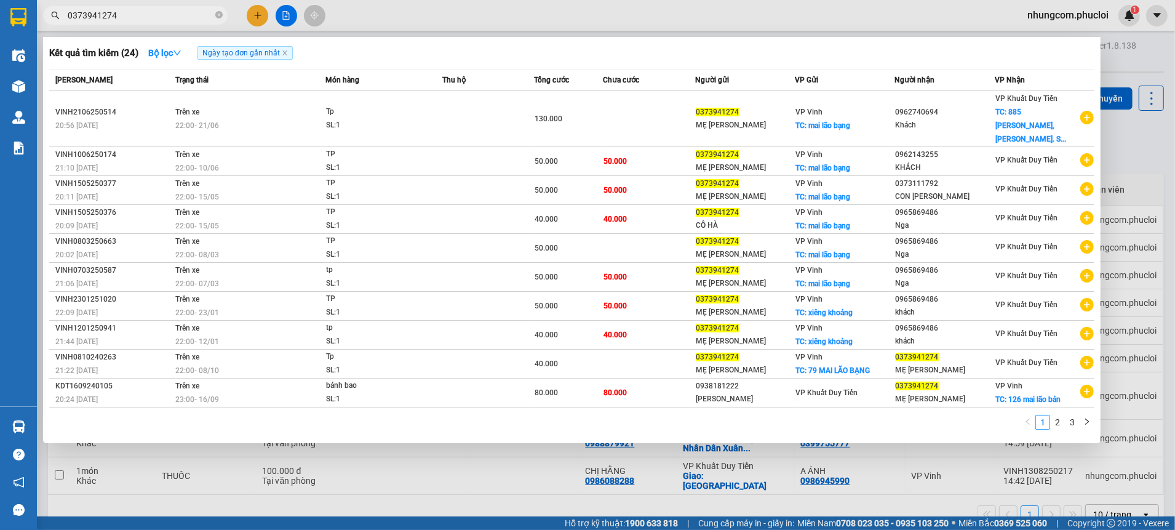
click at [968, 54] on div "Kết quả tìm kiếm ( 24 ) Bộ lọc Ngày tạo đơn gần nhất" at bounding box center [571, 53] width 1045 height 20
click at [1018, 56] on div "Kết quả tìm kiếm ( 24 ) Bộ lọc Ngày tạo đơn gần nhất" at bounding box center [571, 53] width 1045 height 20
